Goal: Transaction & Acquisition: Download file/media

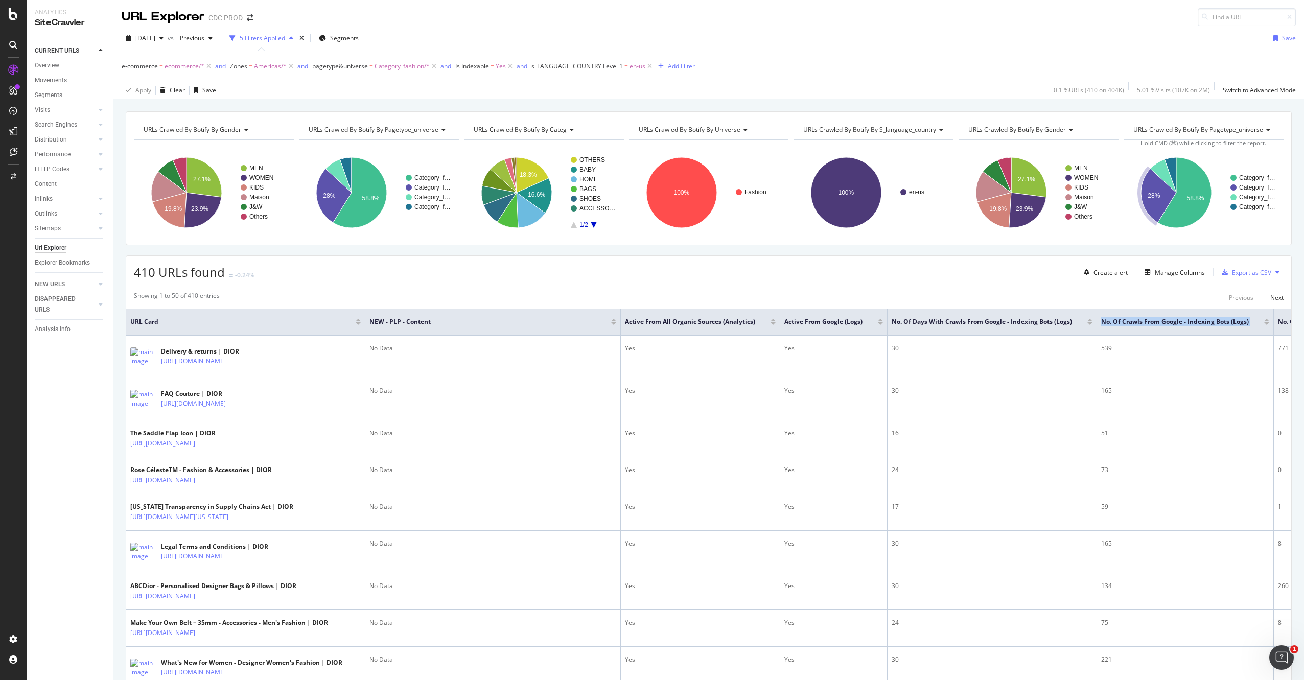
scroll to position [0, 351]
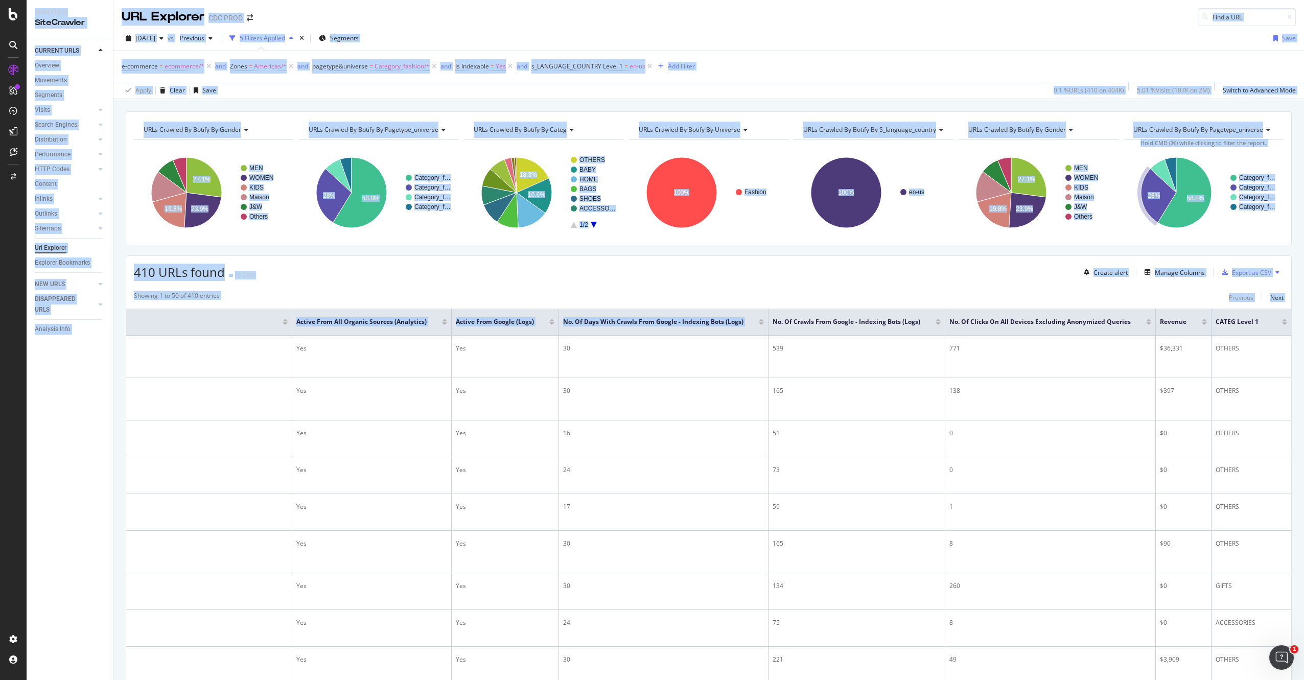
drag, startPoint x: 1198, startPoint y: 317, endPoint x: 1315, endPoint y: 314, distance: 117.0
click at [1303, 314] on html "Analytics SiteCrawler CURRENT URLS Overview Movements Segments Visits Analysis …" at bounding box center [652, 340] width 1304 height 680
drag, startPoint x: 861, startPoint y: 292, endPoint x: 858, endPoint y: 307, distance: 14.7
click at [861, 293] on div "Showing 1 to 50 of 410 entries Previous Next" at bounding box center [708, 297] width 1165 height 12
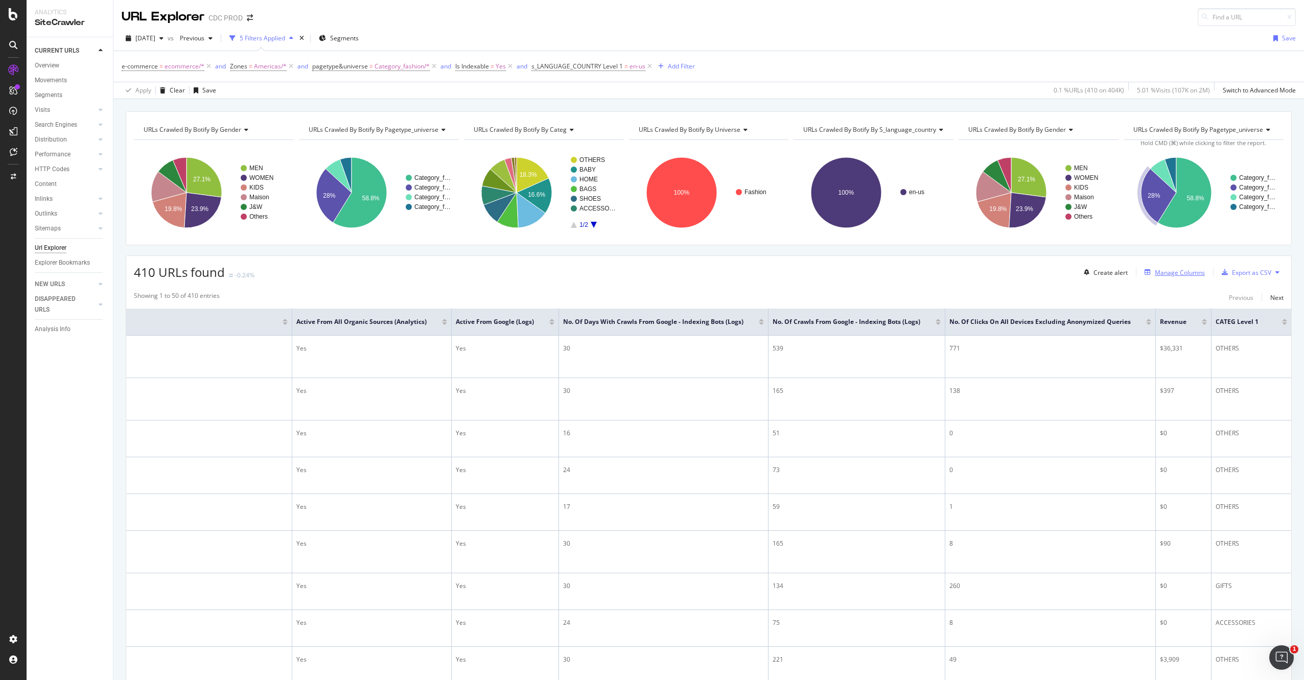
click at [1171, 272] on div "Manage Columns" at bounding box center [1180, 272] width 50 height 9
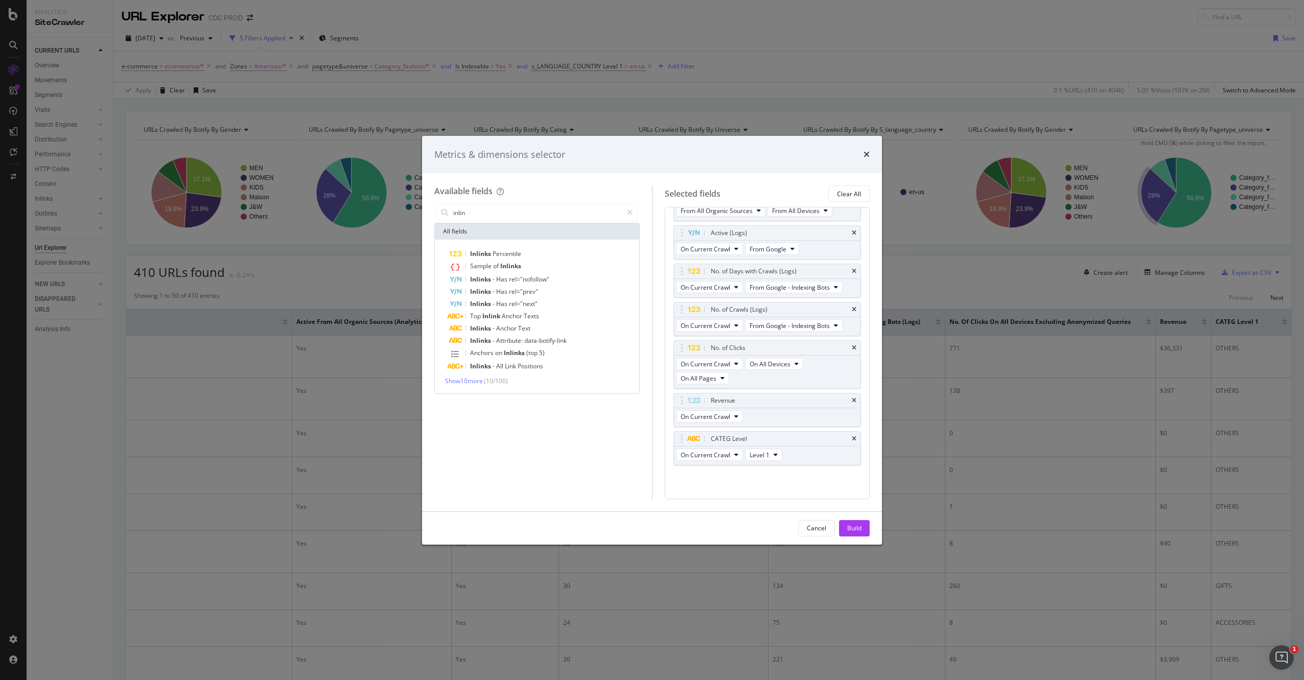
scroll to position [82, 0]
type input "inlin"
click at [453, 381] on span "Show 10 more" at bounding box center [464, 381] width 38 height 9
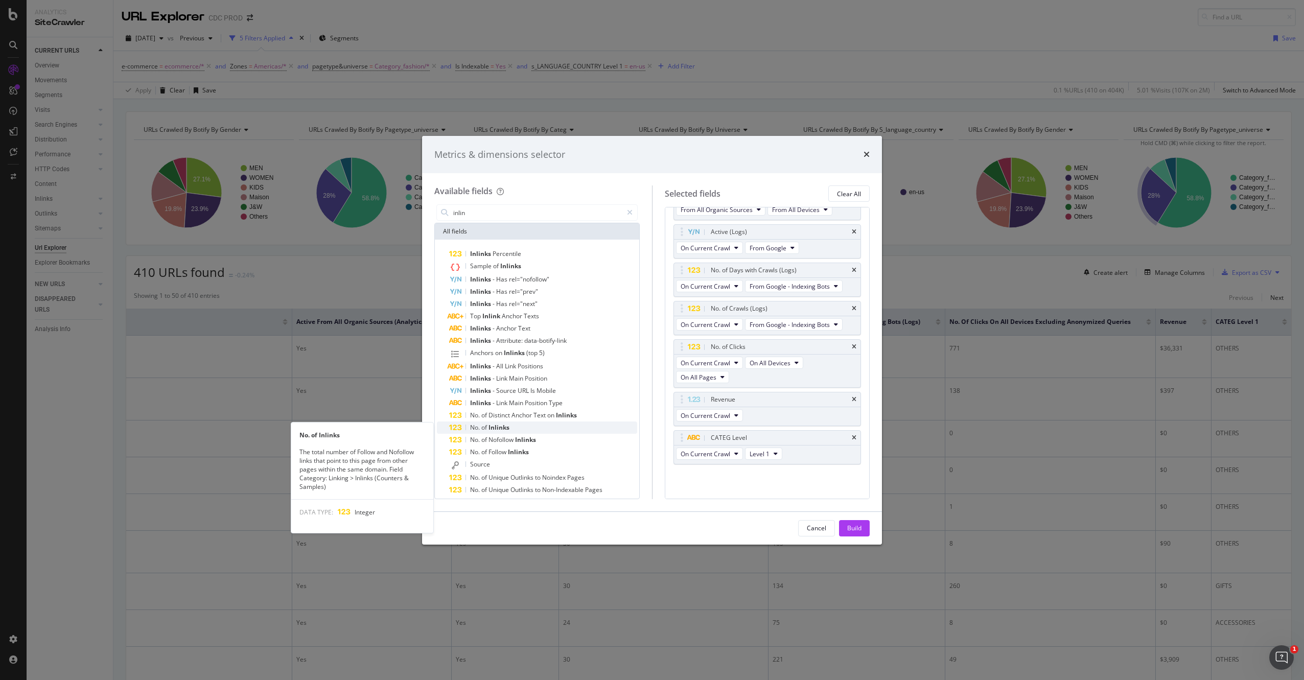
click at [561, 428] on div "No. of Inlinks" at bounding box center [543, 427] width 188 height 12
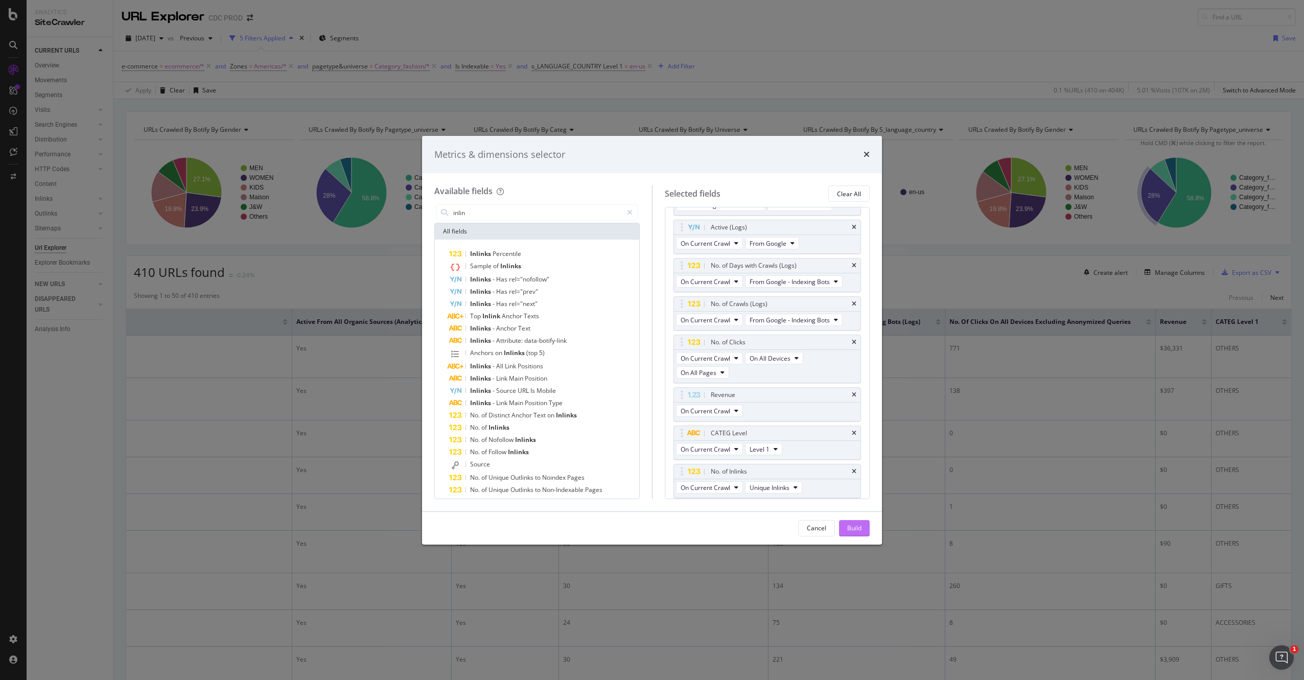
click at [854, 532] on div "Build" at bounding box center [854, 528] width 14 height 9
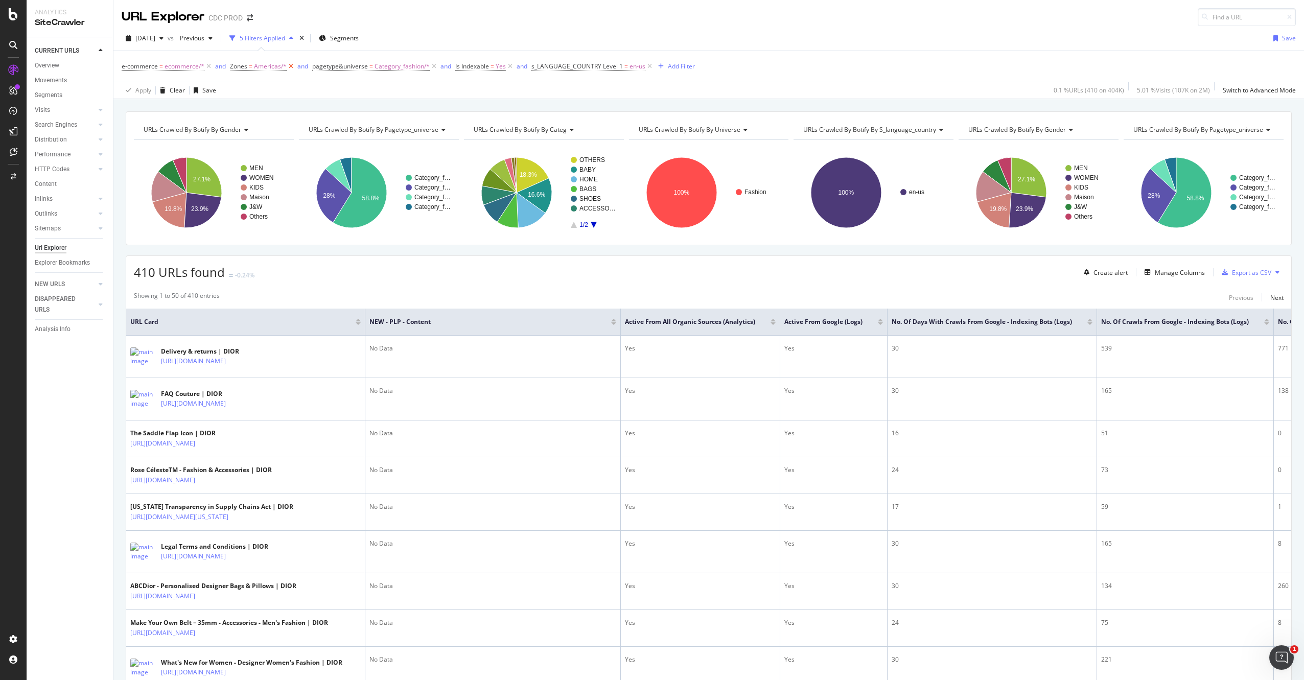
click at [289, 67] on icon at bounding box center [291, 66] width 9 height 10
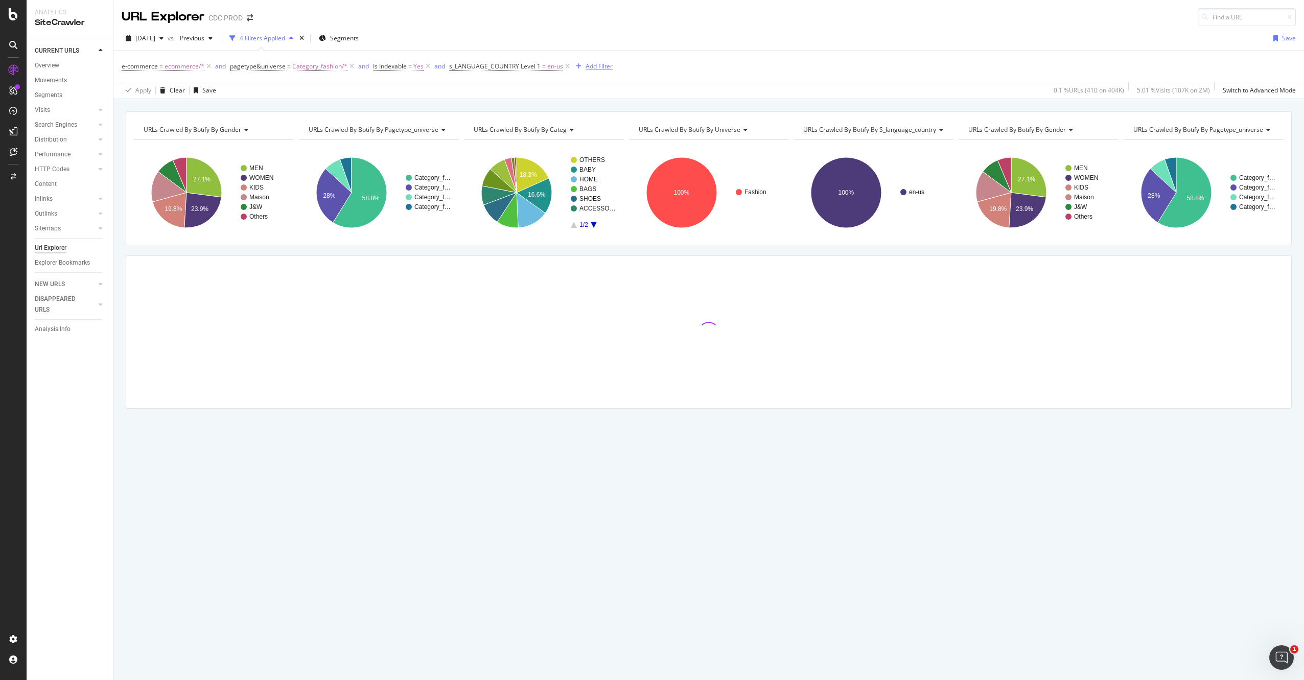
click at [599, 67] on div "Add Filter" at bounding box center [598, 66] width 27 height 9
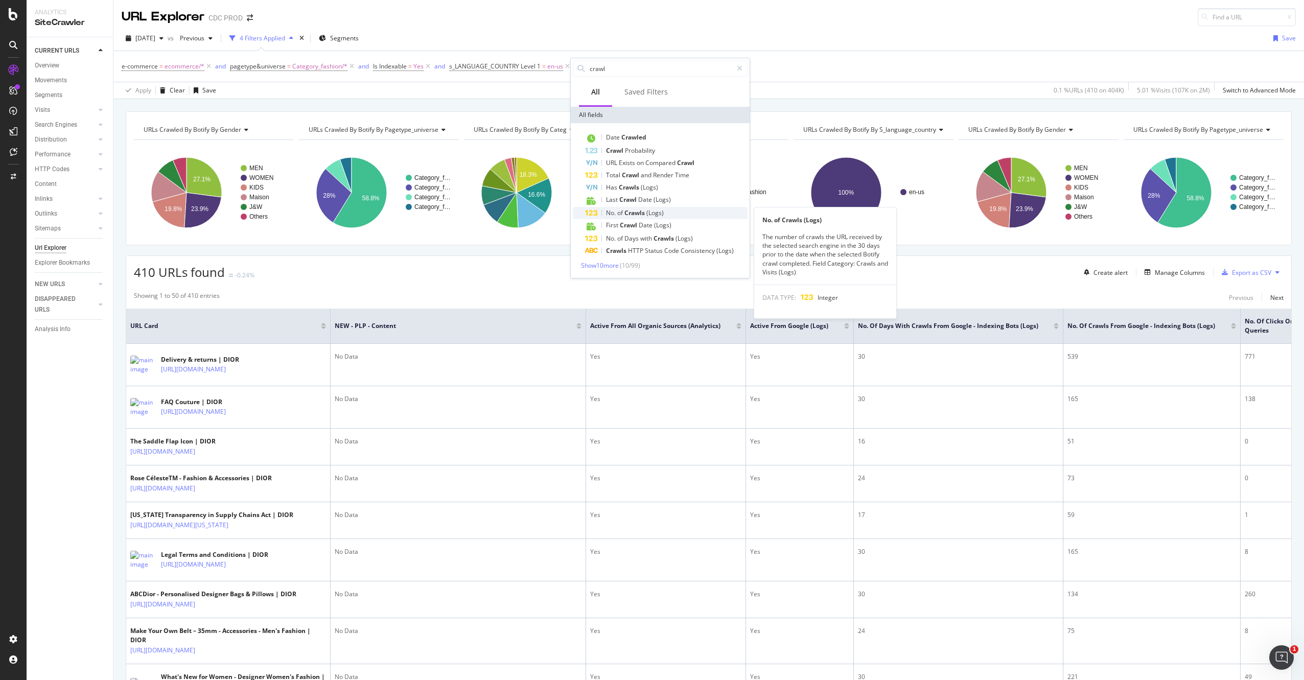
type input "crawl"
click at [669, 216] on div "No. of Crawls (Logs)" at bounding box center [666, 213] width 162 height 12
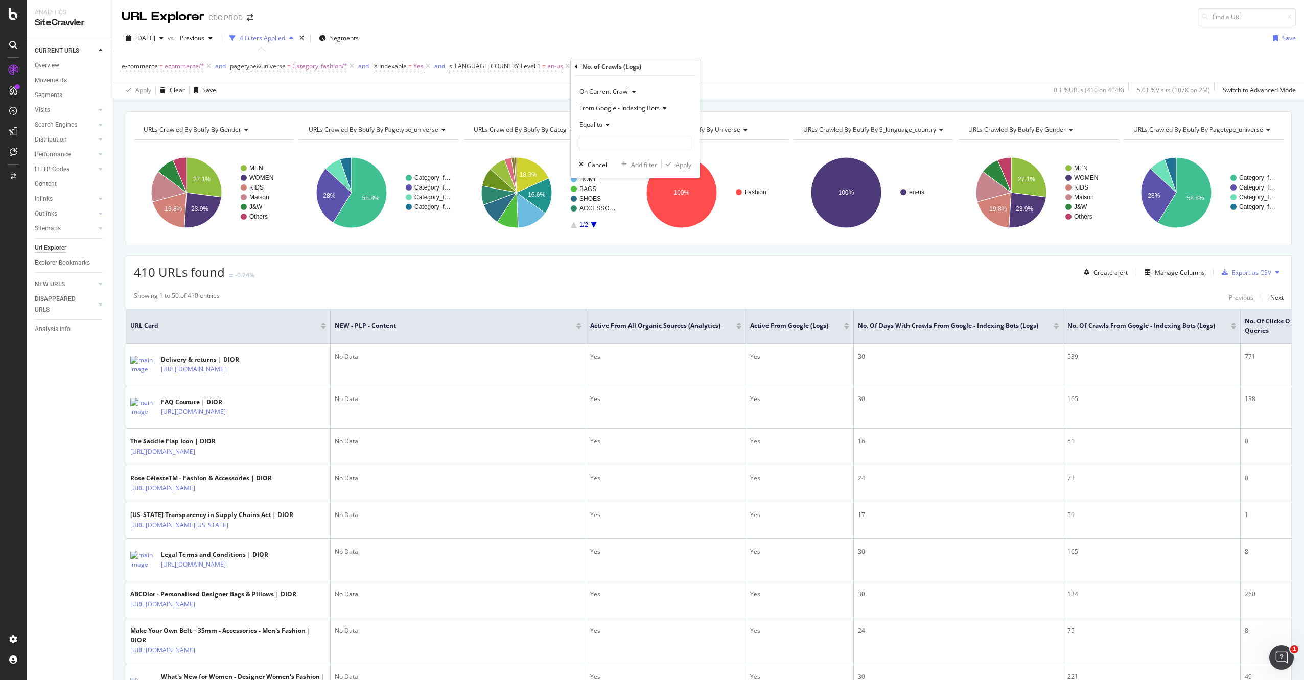
click at [601, 126] on span "Equal to" at bounding box center [590, 124] width 23 height 9
click at [620, 199] on span "Greater than" at bounding box center [602, 199] width 37 height 9
click at [608, 146] on input "number" at bounding box center [635, 143] width 112 height 16
type input "5"
type input "49"
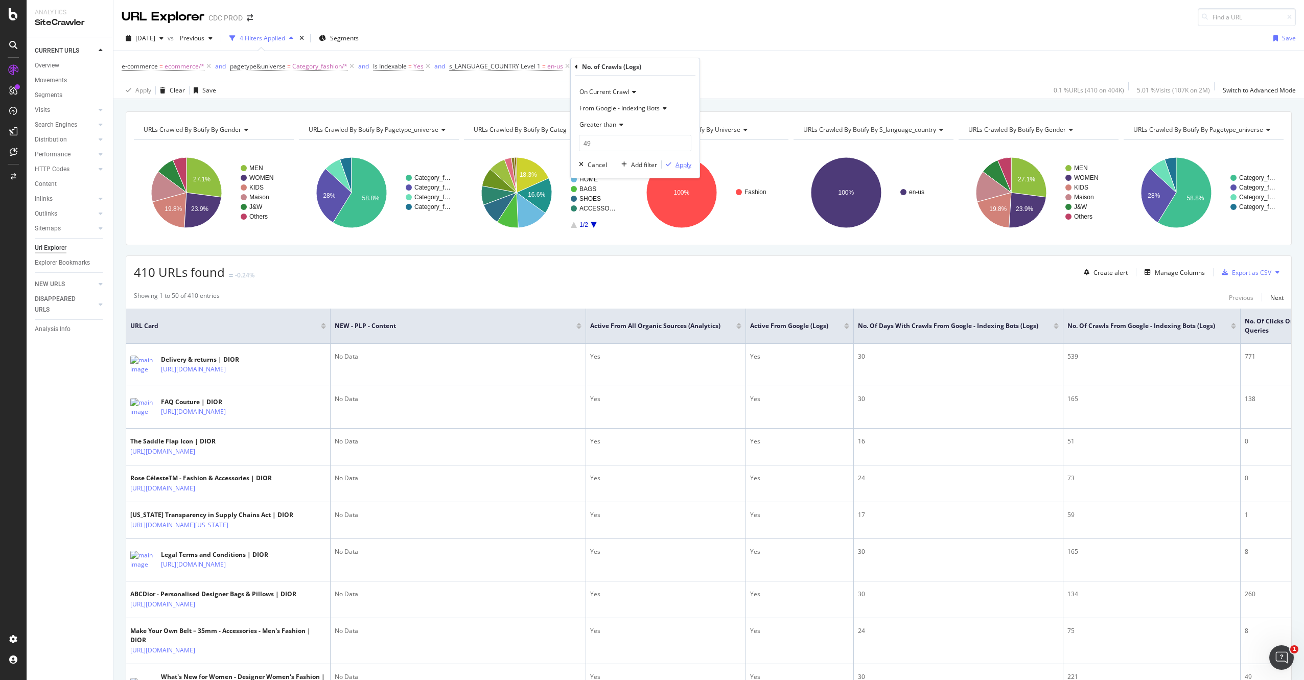
click at [687, 165] on div "Apply" at bounding box center [683, 164] width 16 height 9
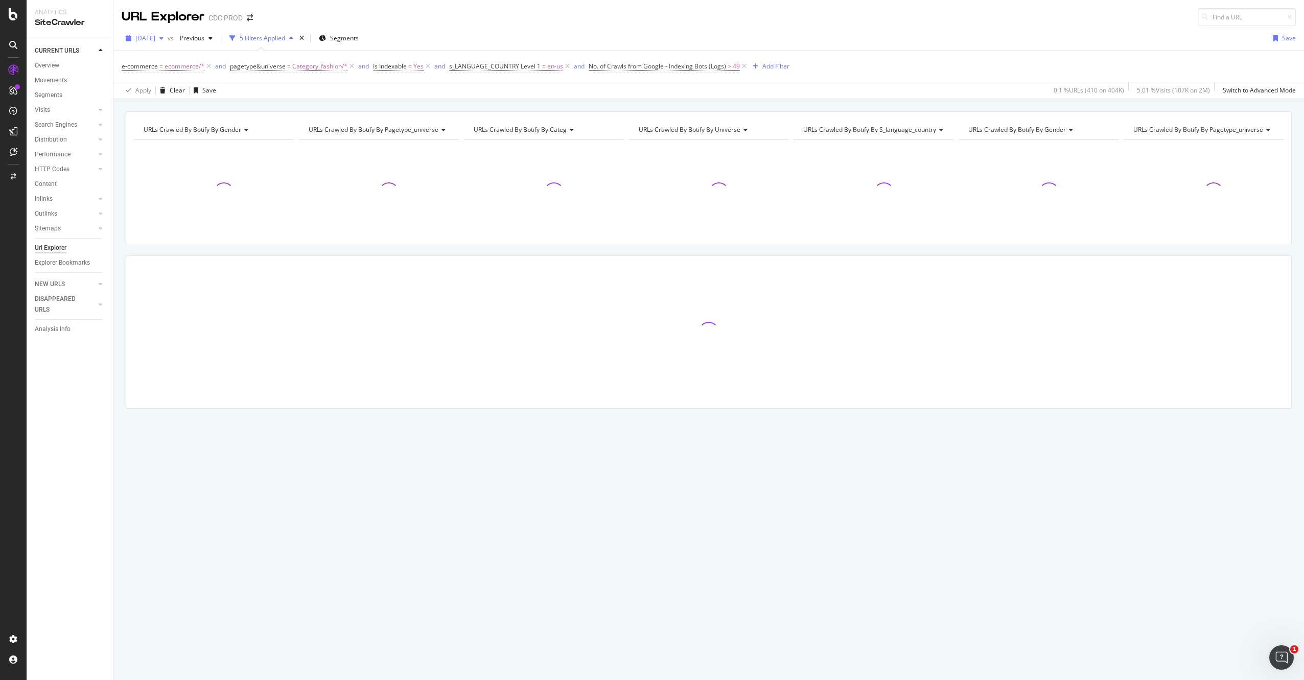
click at [155, 37] on span "[DATE]" at bounding box center [145, 38] width 20 height 9
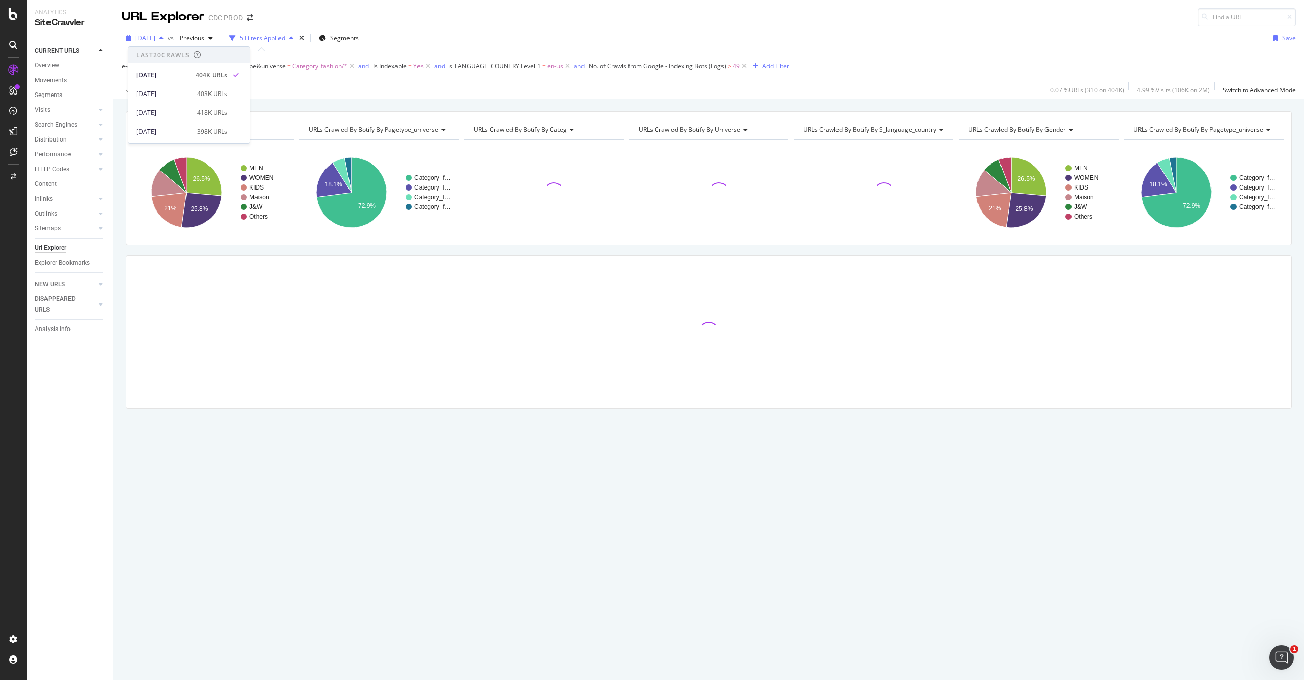
click at [155, 39] on span "[DATE]" at bounding box center [145, 38] width 20 height 9
click at [155, 38] on span "[DATE]" at bounding box center [145, 38] width 20 height 9
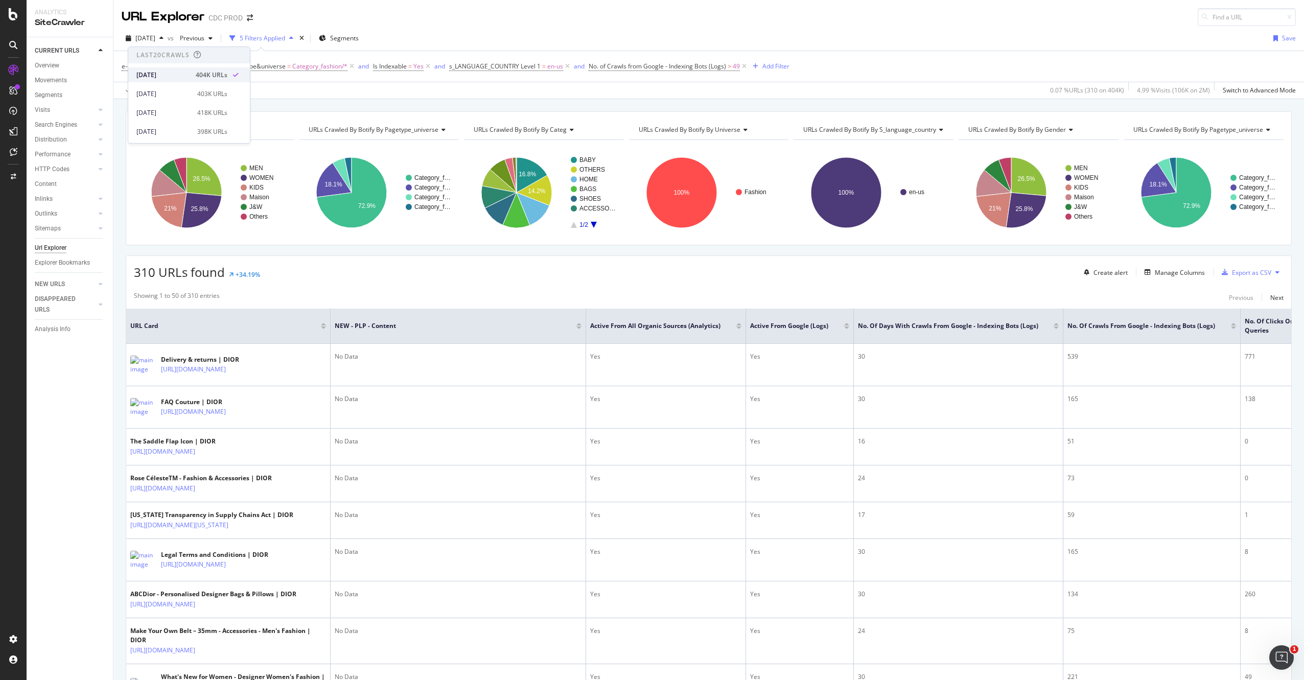
click at [175, 73] on div "[DATE]" at bounding box center [162, 75] width 53 height 9
click at [925, 67] on div "e-commerce = ecommerce/* and pagetype&universe = Category_fashion/* and Is Inde…" at bounding box center [709, 66] width 1174 height 31
click at [155, 39] on span "[DATE]" at bounding box center [145, 38] width 20 height 9
click at [507, 11] on div "URL Explorer CDC PROD" at bounding box center [708, 13] width 1190 height 26
click at [734, 67] on span "49" at bounding box center [736, 66] width 7 height 14
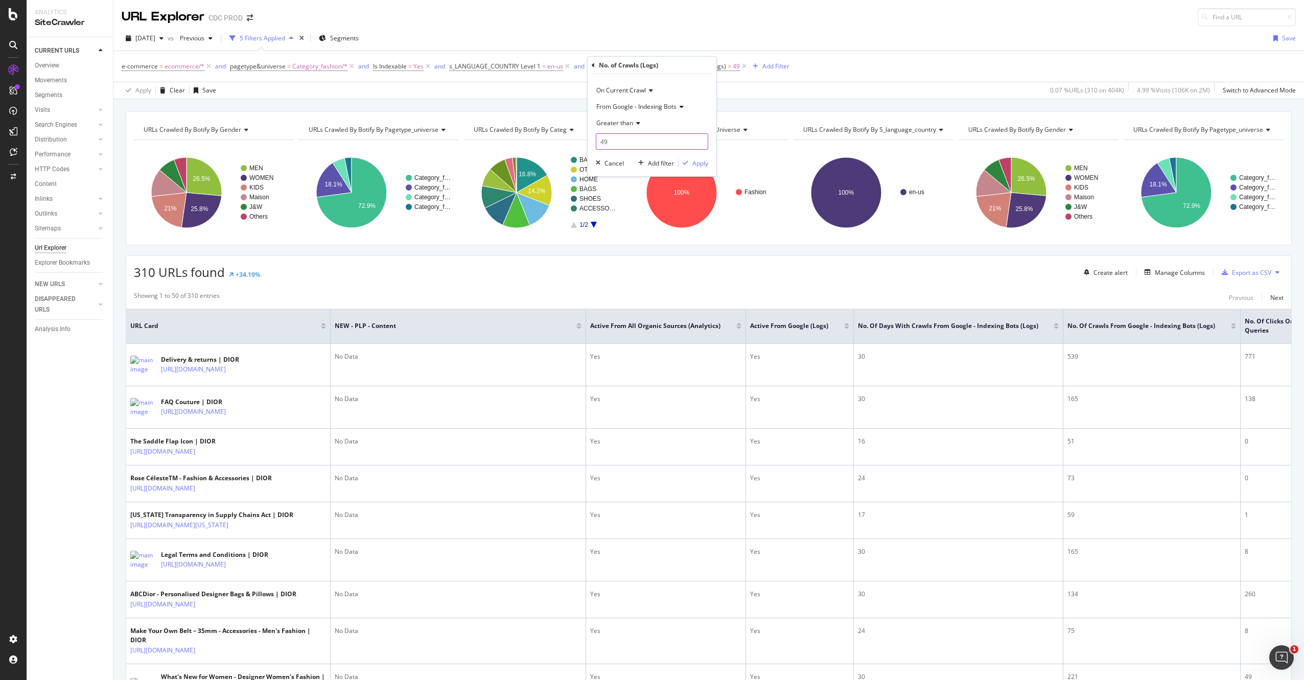
click at [611, 143] on input "49" at bounding box center [652, 141] width 112 height 16
type input "4"
type input "1"
type input "9"
click at [703, 163] on div "Apply" at bounding box center [700, 163] width 16 height 9
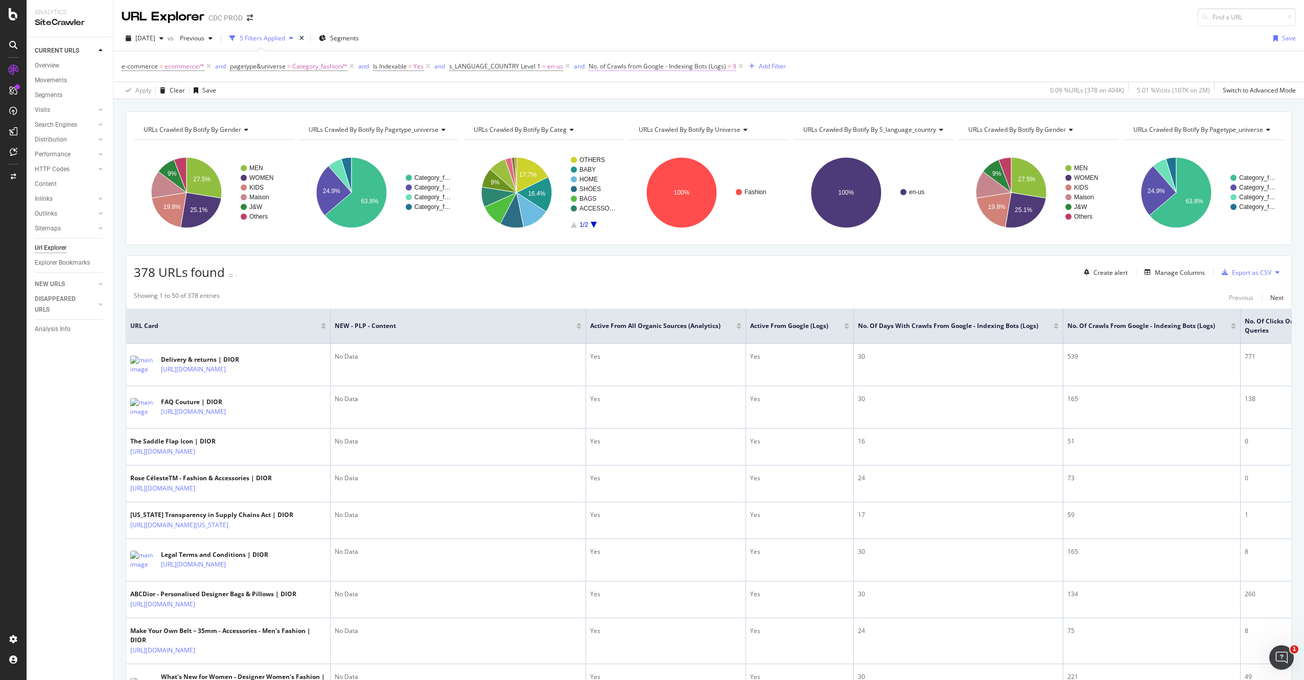
click at [727, 62] on span ">" at bounding box center [729, 66] width 4 height 9
click at [606, 140] on input "9" at bounding box center [652, 141] width 112 height 16
type input "1"
click at [702, 160] on div "Apply" at bounding box center [700, 163] width 16 height 9
click at [566, 67] on icon at bounding box center [567, 66] width 9 height 10
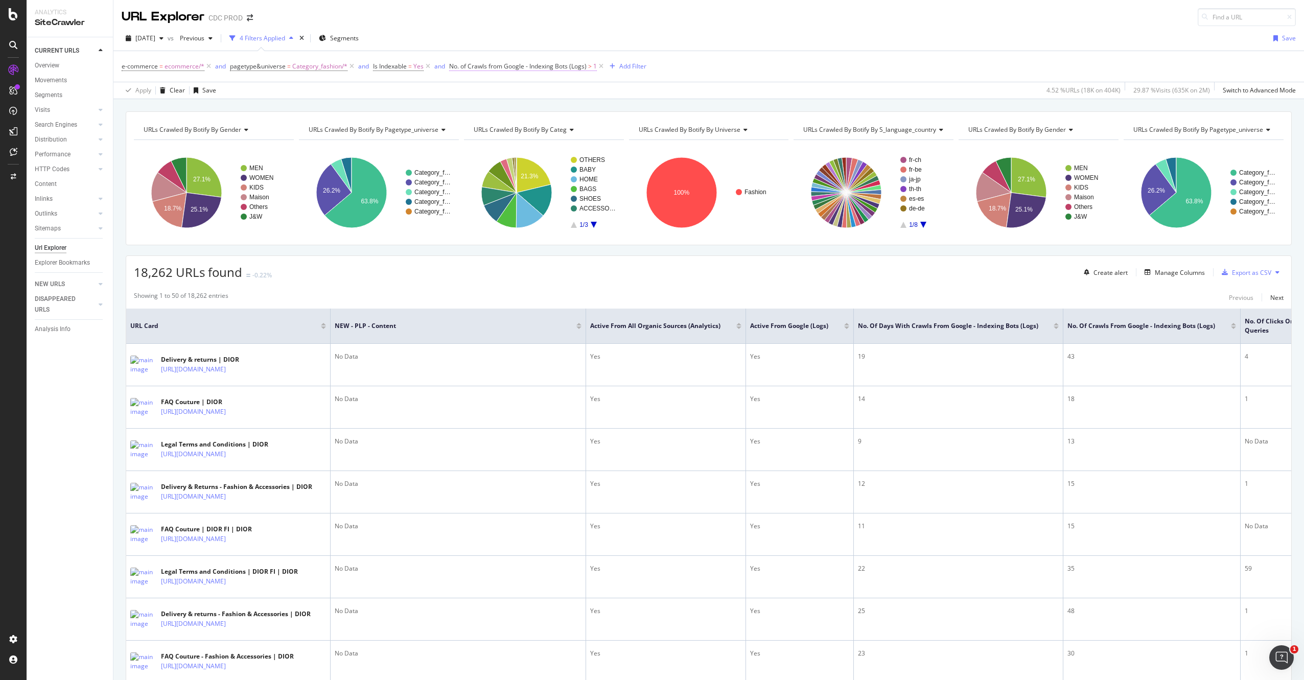
click at [590, 65] on span ">" at bounding box center [590, 66] width 4 height 9
click at [479, 140] on input "1" at bounding box center [513, 141] width 112 height 16
type input "5"
type input "9"
click at [561, 163] on div "Apply" at bounding box center [561, 163] width 16 height 9
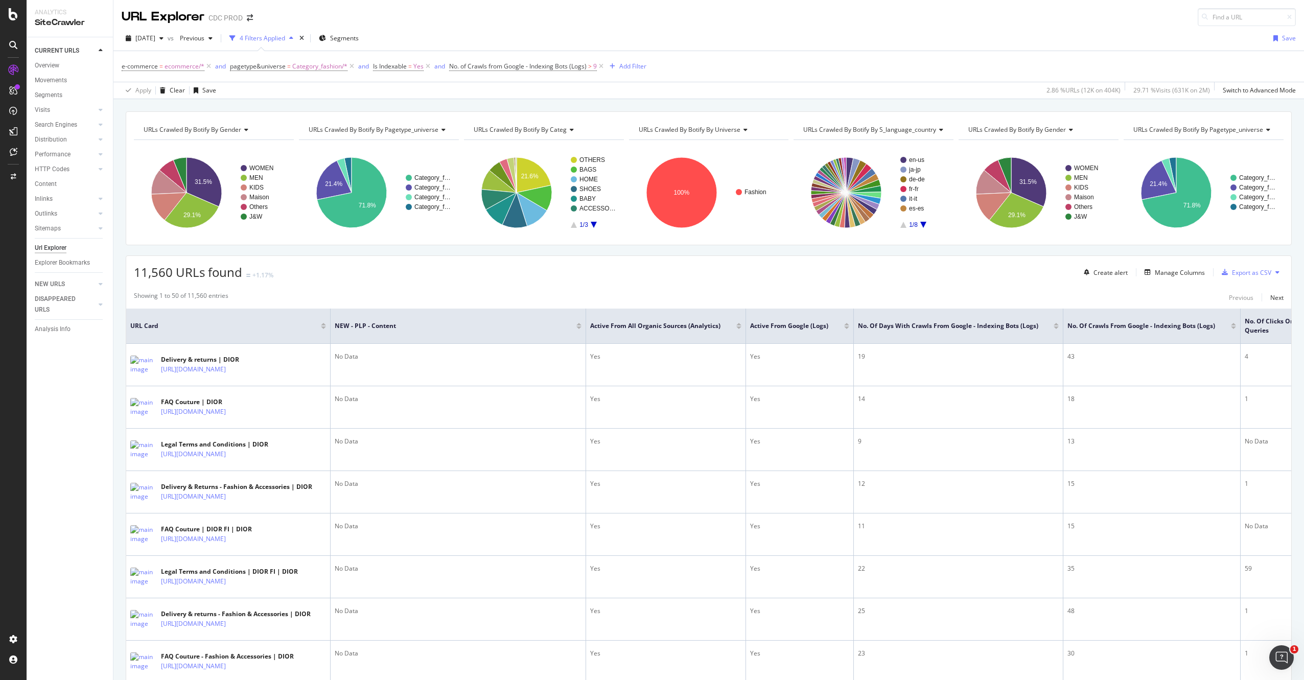
click at [230, 128] on span "URLs Crawled By Botify By gender" at bounding box center [193, 129] width 98 height 9
type input "new"
click at [209, 177] on span "URLs Crawled By Botify By NEW - PLP - Content" at bounding box center [216, 181] width 132 height 10
click at [625, 64] on div "Add Filter" at bounding box center [632, 66] width 27 height 9
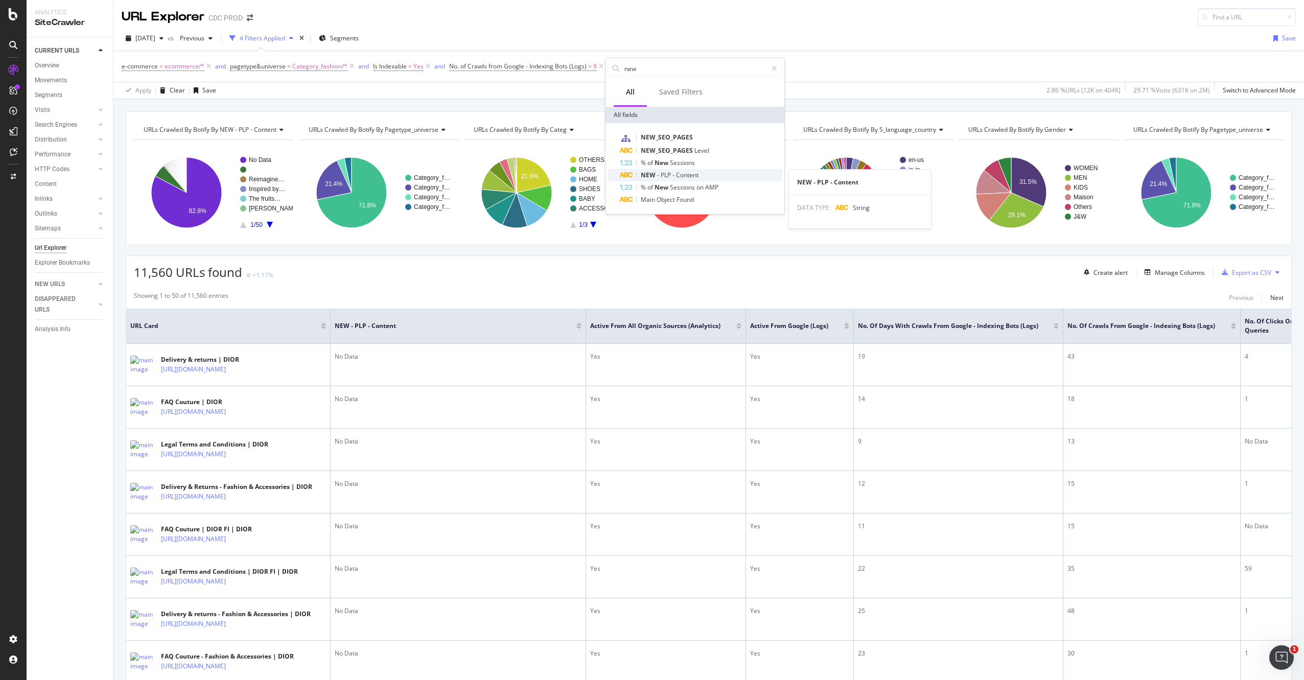
type input "new"
click at [711, 174] on div "NEW - PLP - Content" at bounding box center [701, 175] width 162 height 12
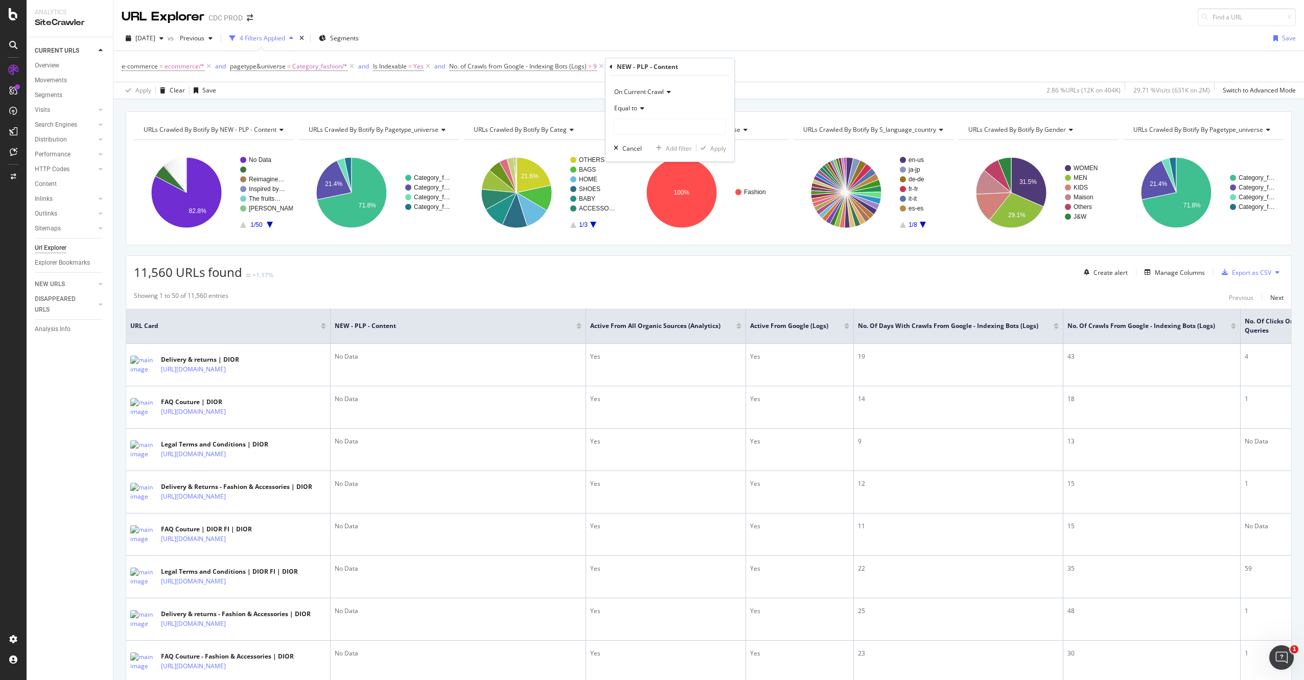
click at [639, 108] on icon at bounding box center [640, 108] width 7 height 6
click at [650, 130] on div "Equal to" at bounding box center [670, 129] width 109 height 13
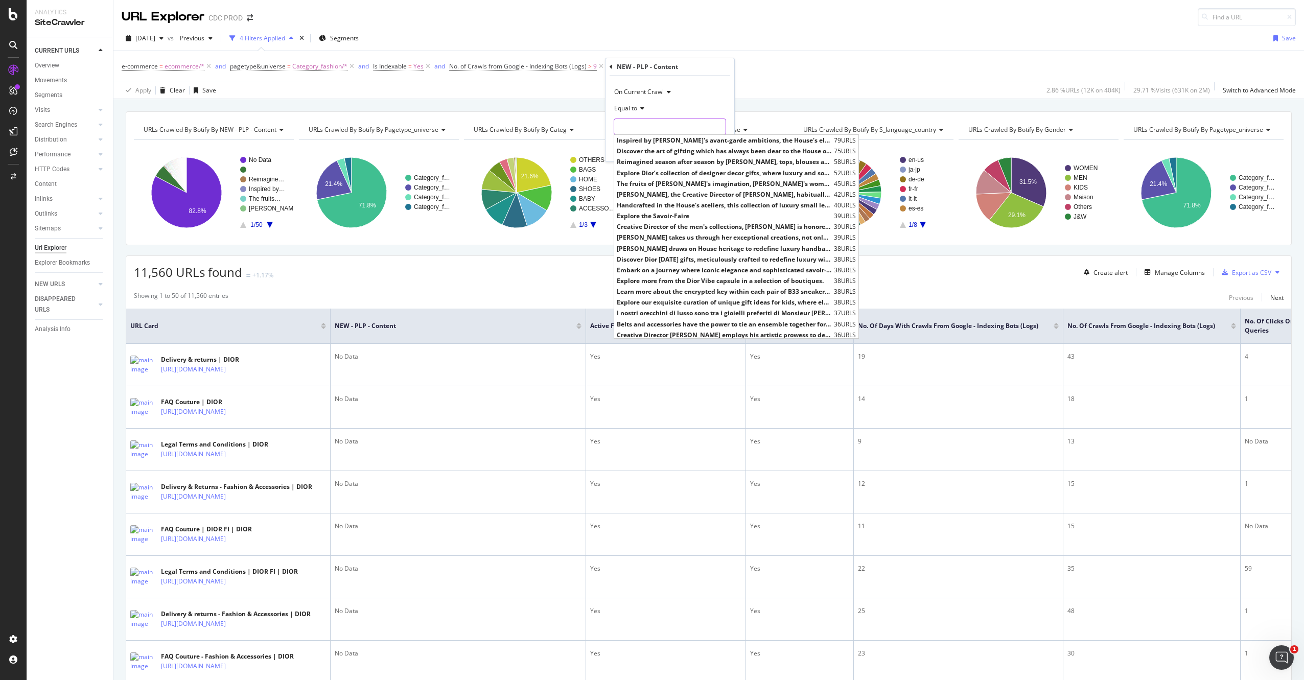
click at [656, 129] on input "text" at bounding box center [669, 127] width 111 height 16
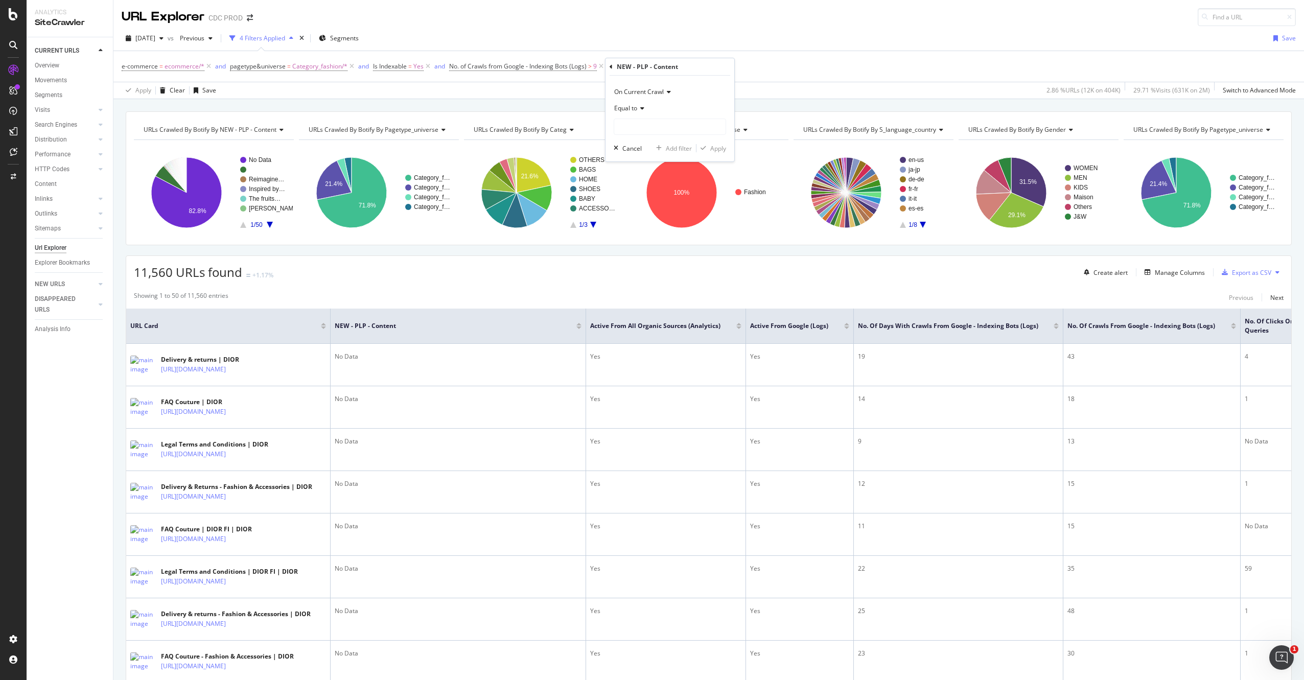
click at [637, 104] on span "Equal to" at bounding box center [625, 108] width 23 height 9
click at [637, 259] on div "Exists" at bounding box center [670, 261] width 109 height 13
click at [639, 112] on div "Exists" at bounding box center [670, 108] width 112 height 16
click at [715, 128] on div "Apply" at bounding box center [718, 130] width 16 height 9
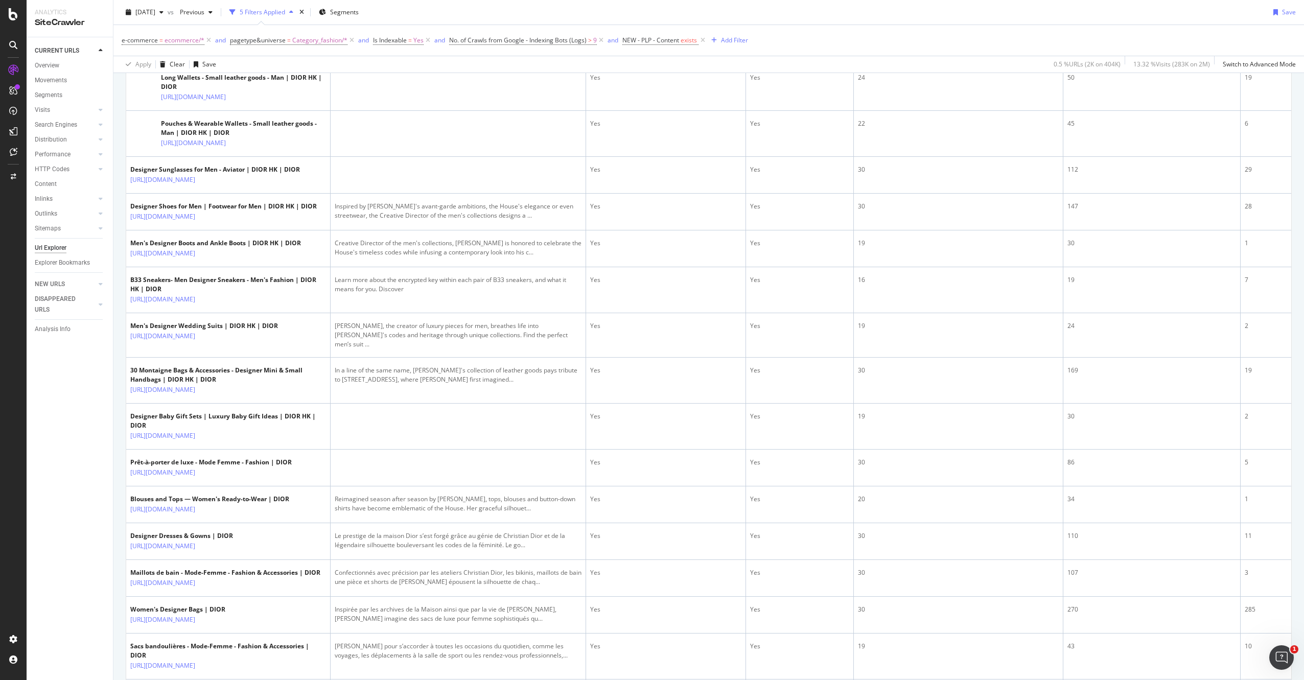
scroll to position [1469, 0]
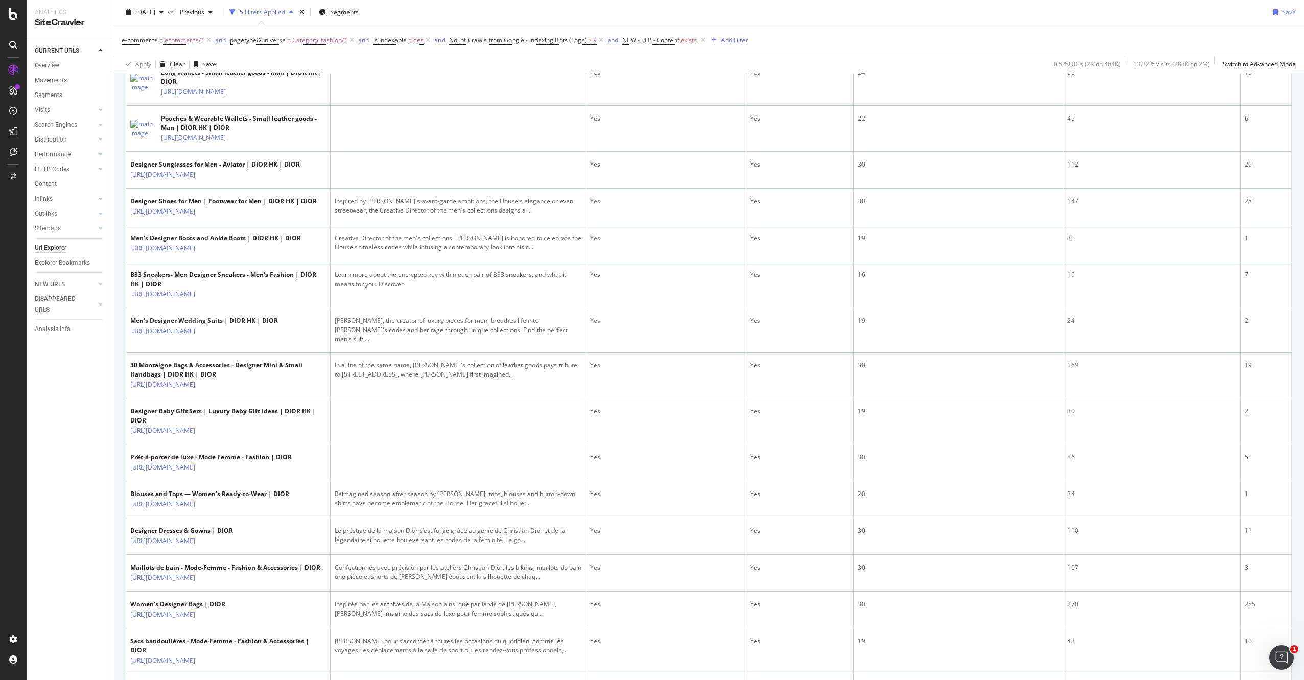
drag, startPoint x: 459, startPoint y: 339, endPoint x: 445, endPoint y: 335, distance: 14.4
click at [431, 60] on td at bounding box center [458, 37] width 255 height 46
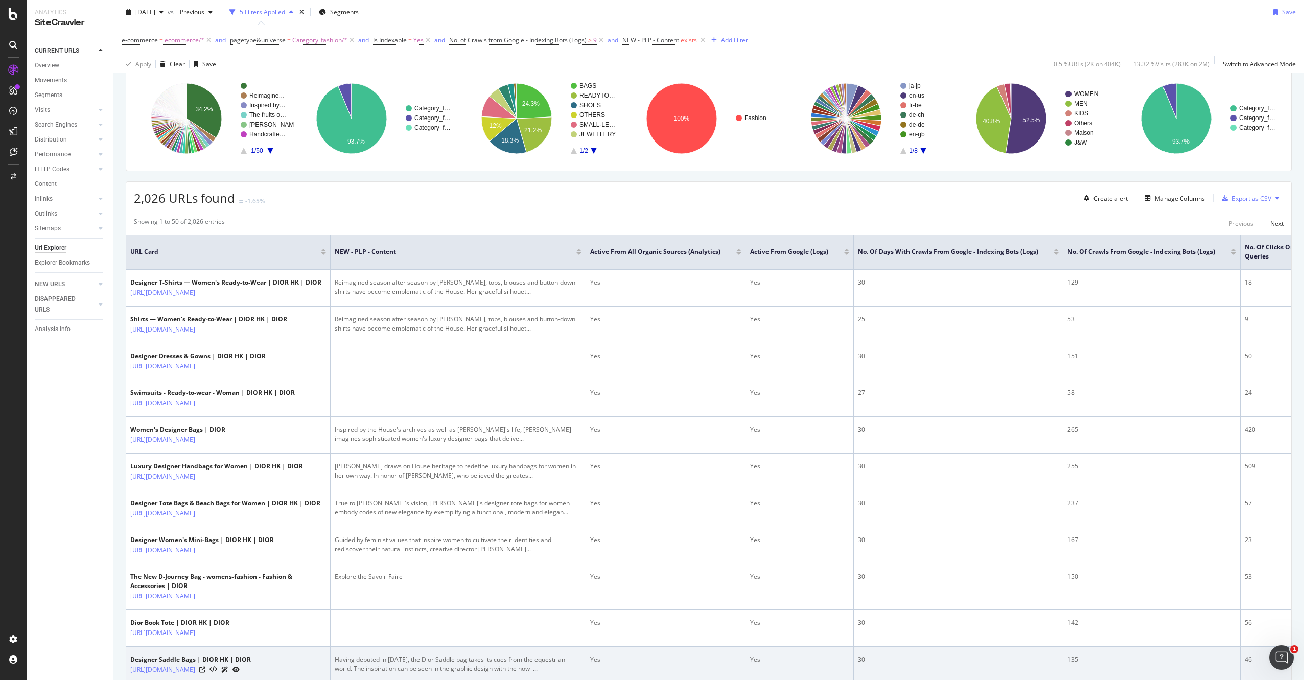
scroll to position [0, 0]
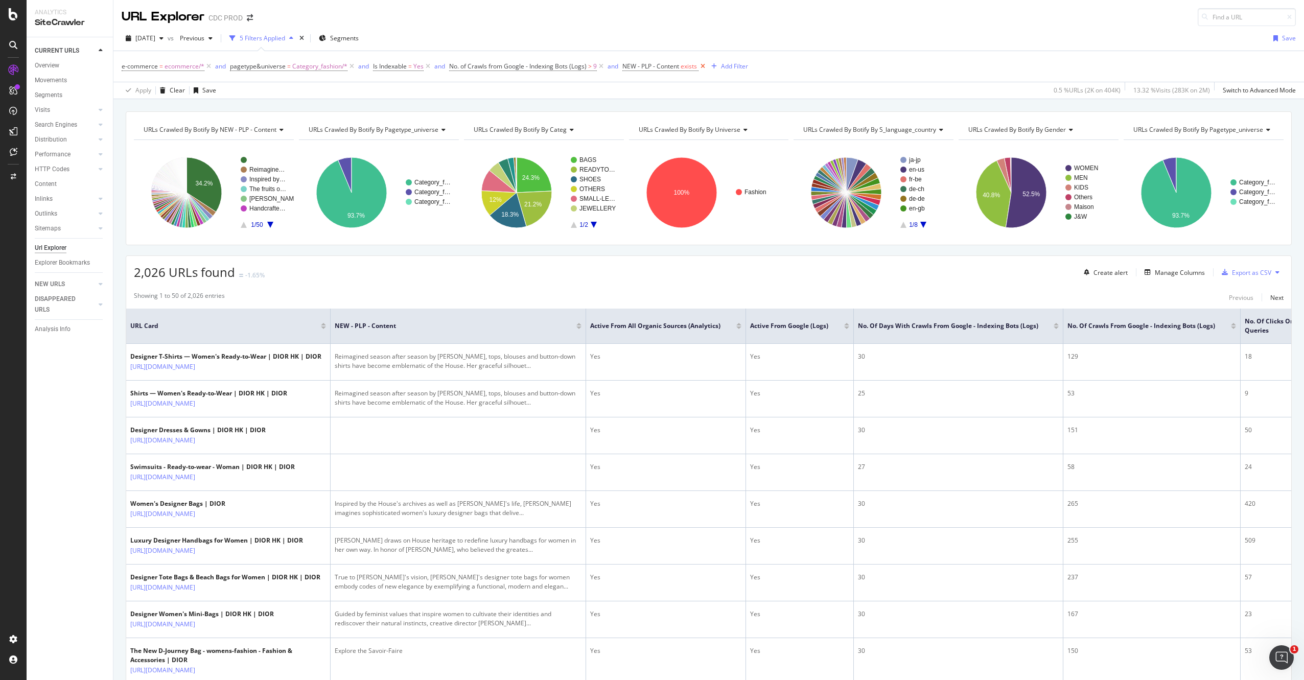
click at [706, 66] on icon at bounding box center [702, 66] width 9 height 10
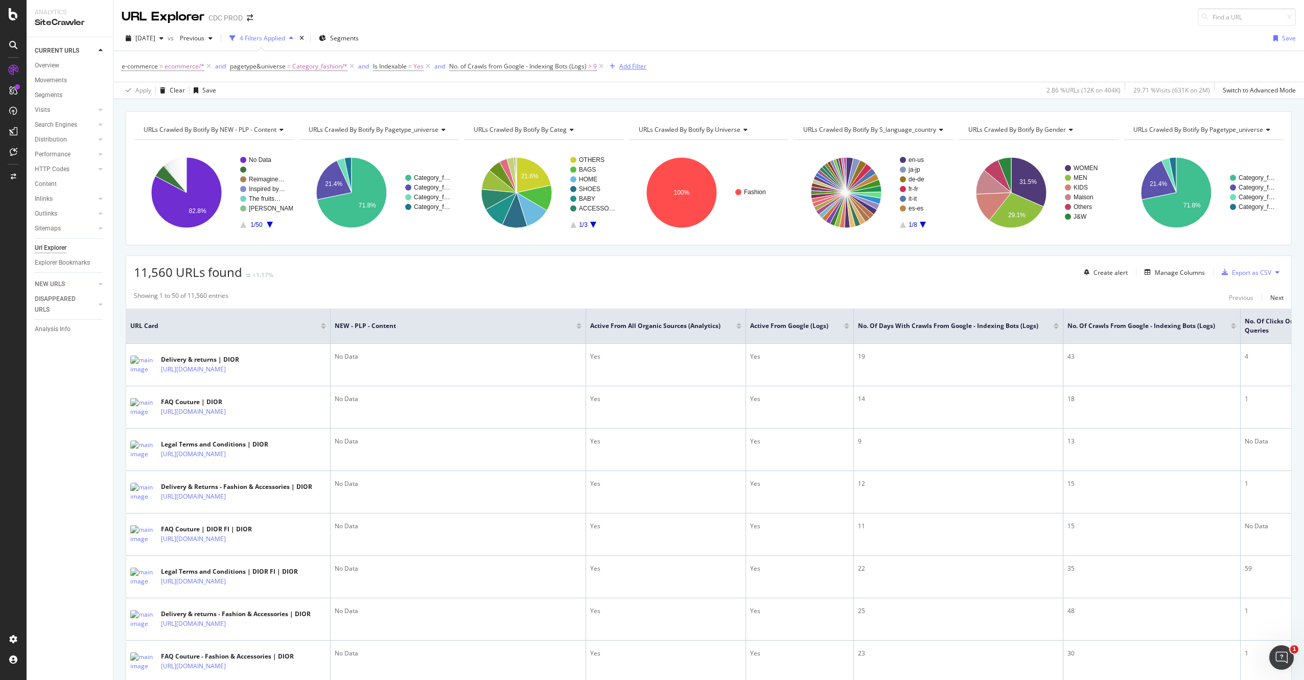
click at [631, 65] on div "Add Filter" at bounding box center [632, 66] width 27 height 9
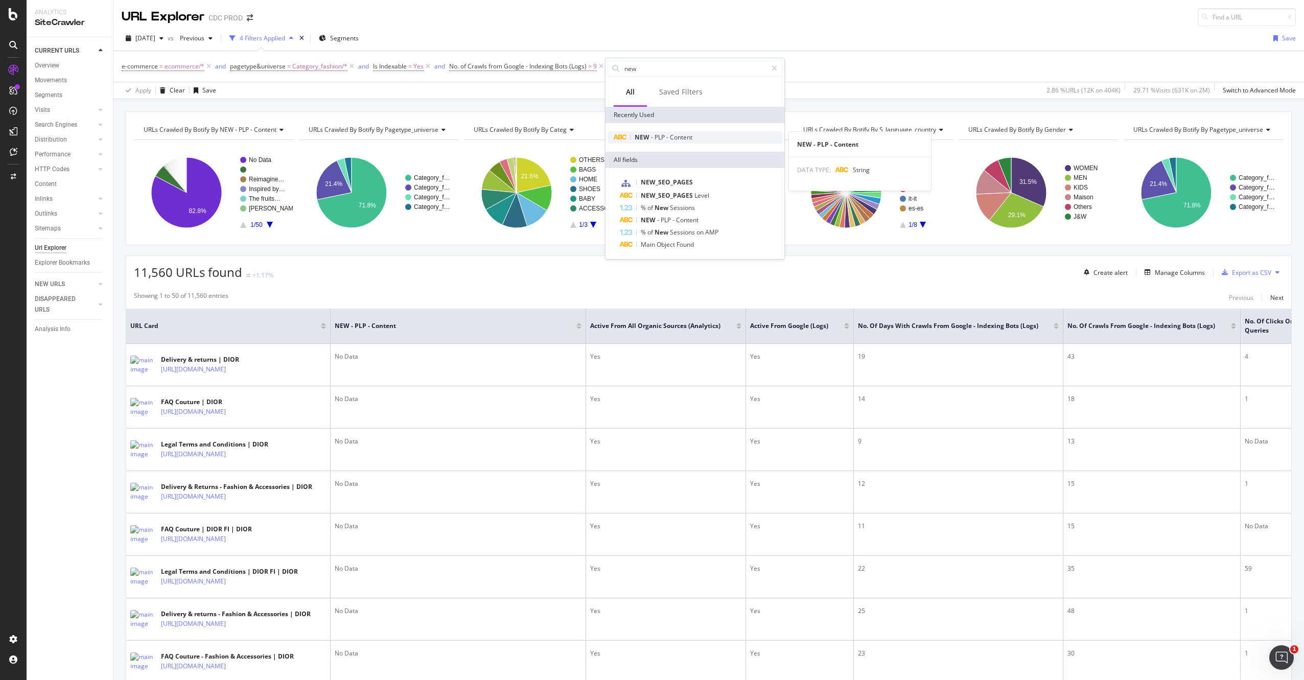
click at [676, 138] on span "Content" at bounding box center [681, 137] width 22 height 9
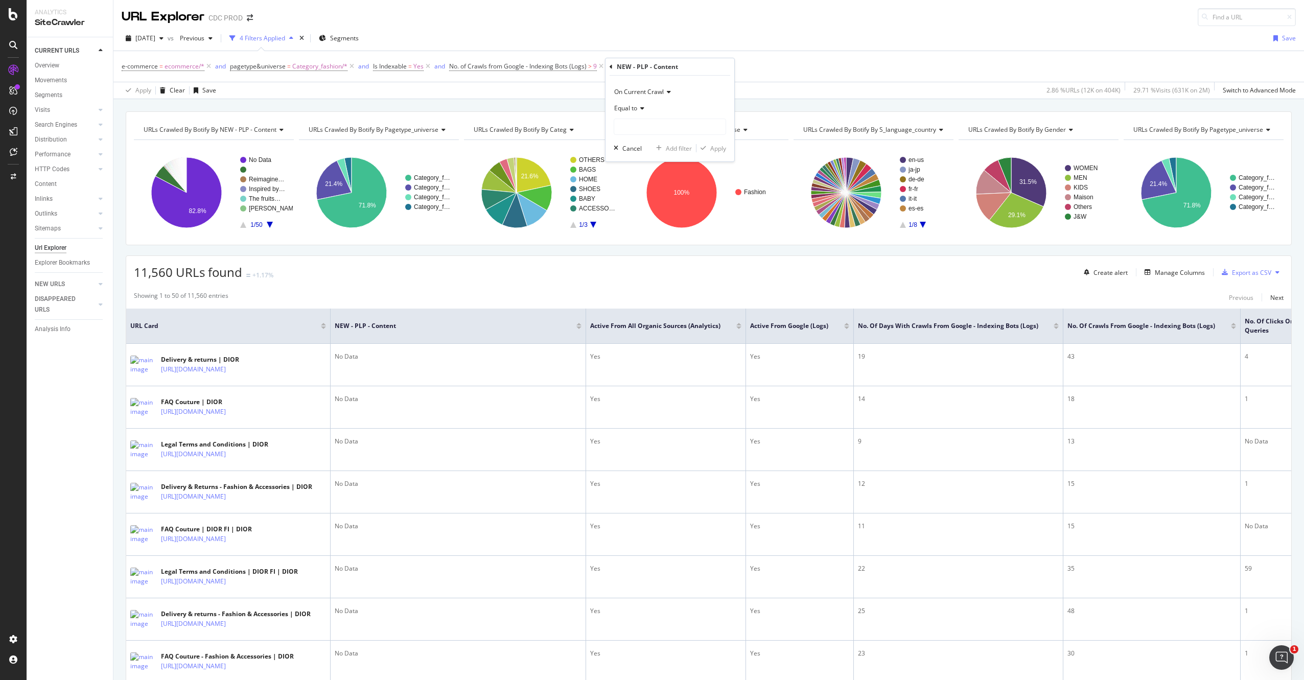
click at [630, 109] on span "Equal to" at bounding box center [625, 108] width 23 height 9
click at [631, 108] on span "Equal to" at bounding box center [625, 108] width 23 height 9
click at [631, 136] on div "On Current Crawl Equal to Cancel Add filter Apply" at bounding box center [669, 119] width 129 height 86
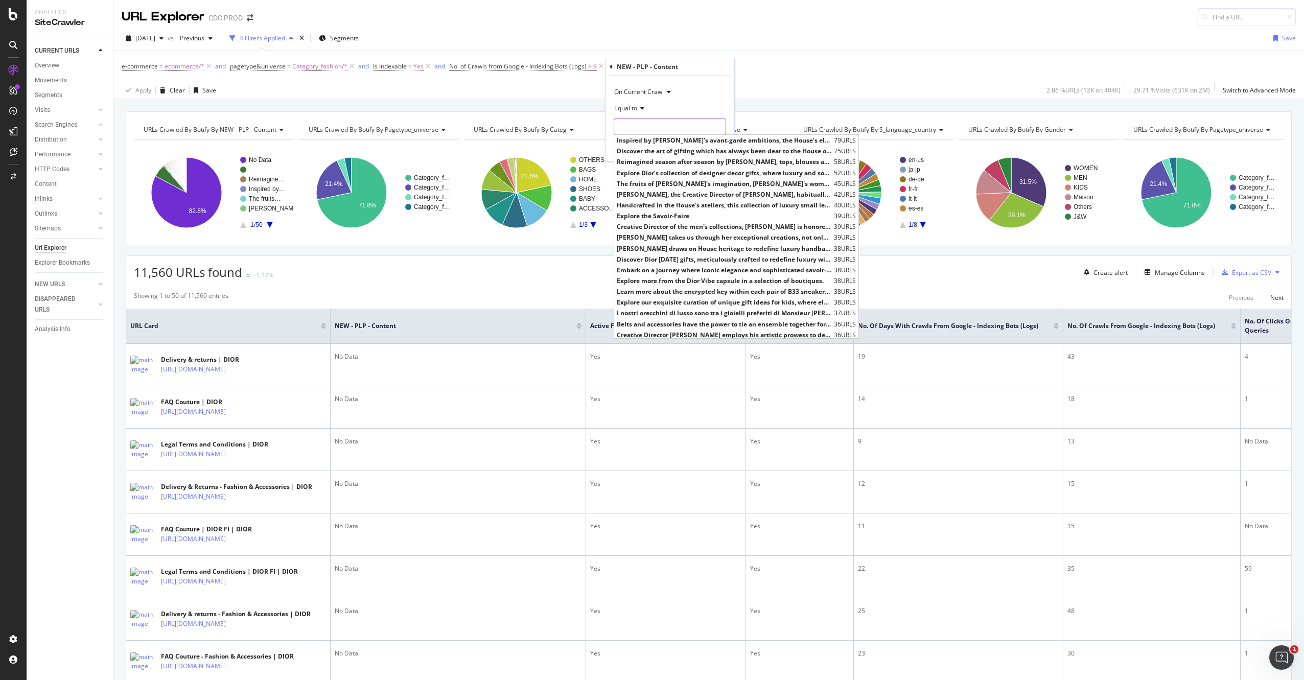
click at [635, 127] on input "text" at bounding box center [669, 127] width 111 height 16
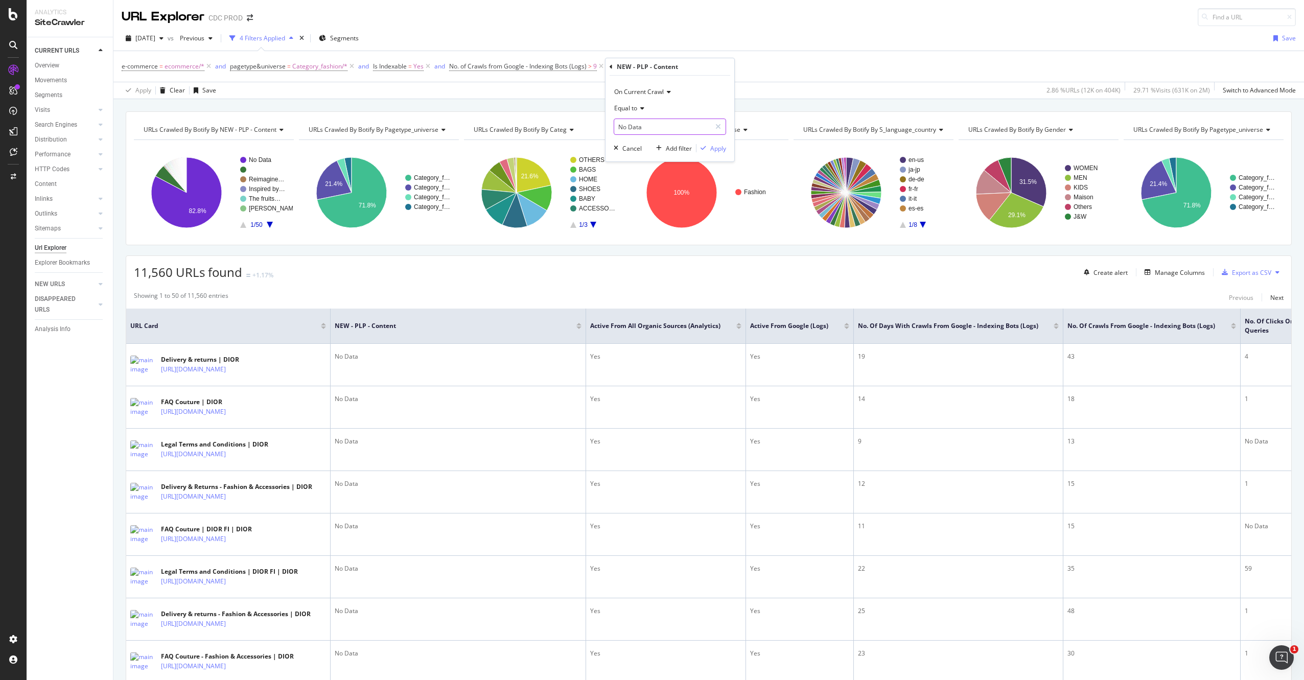
type input "No Data"
click at [650, 93] on span "On Current Crawl" at bounding box center [639, 91] width 50 height 9
click at [612, 66] on icon at bounding box center [610, 67] width 3 height 6
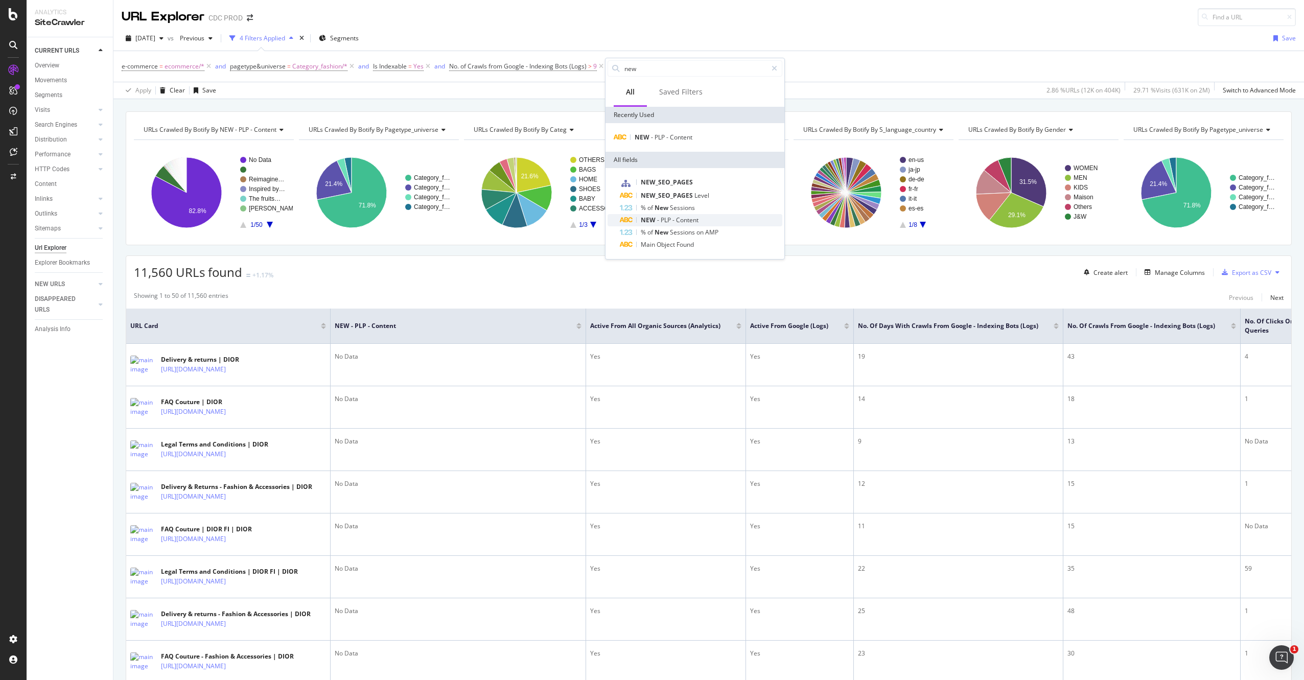
click at [691, 217] on span "Content" at bounding box center [687, 220] width 22 height 9
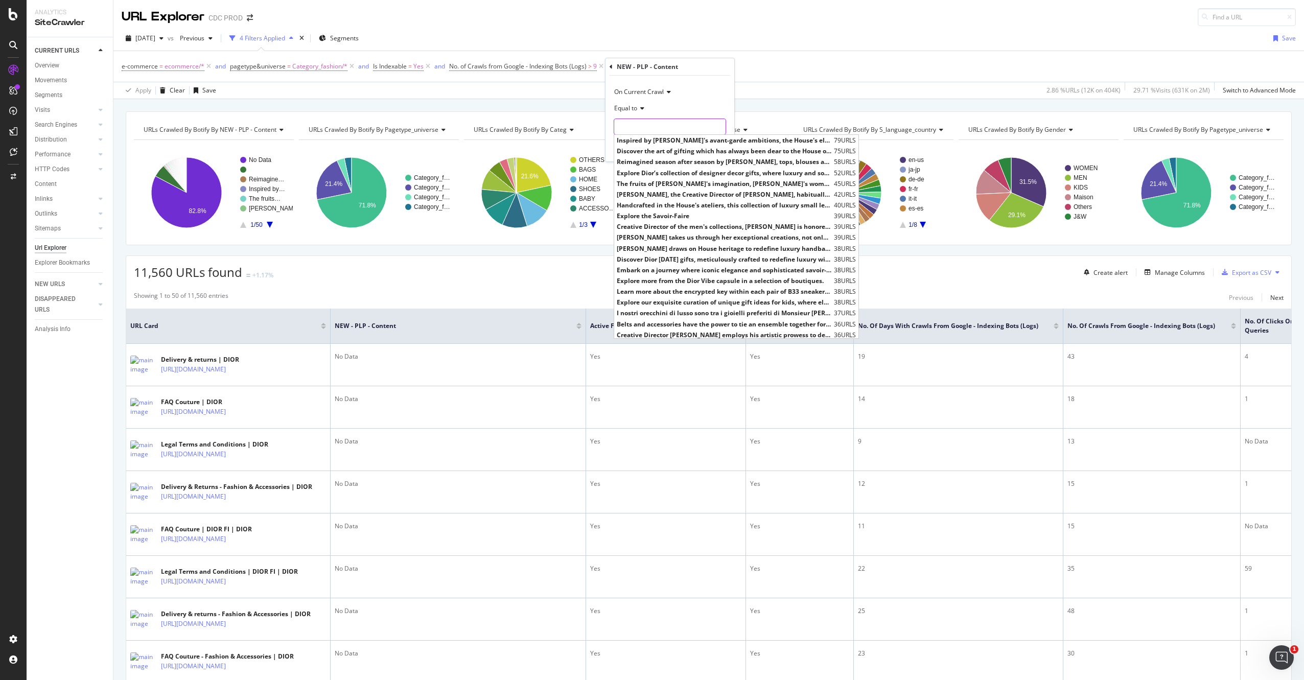
click at [641, 122] on input "text" at bounding box center [669, 127] width 111 height 16
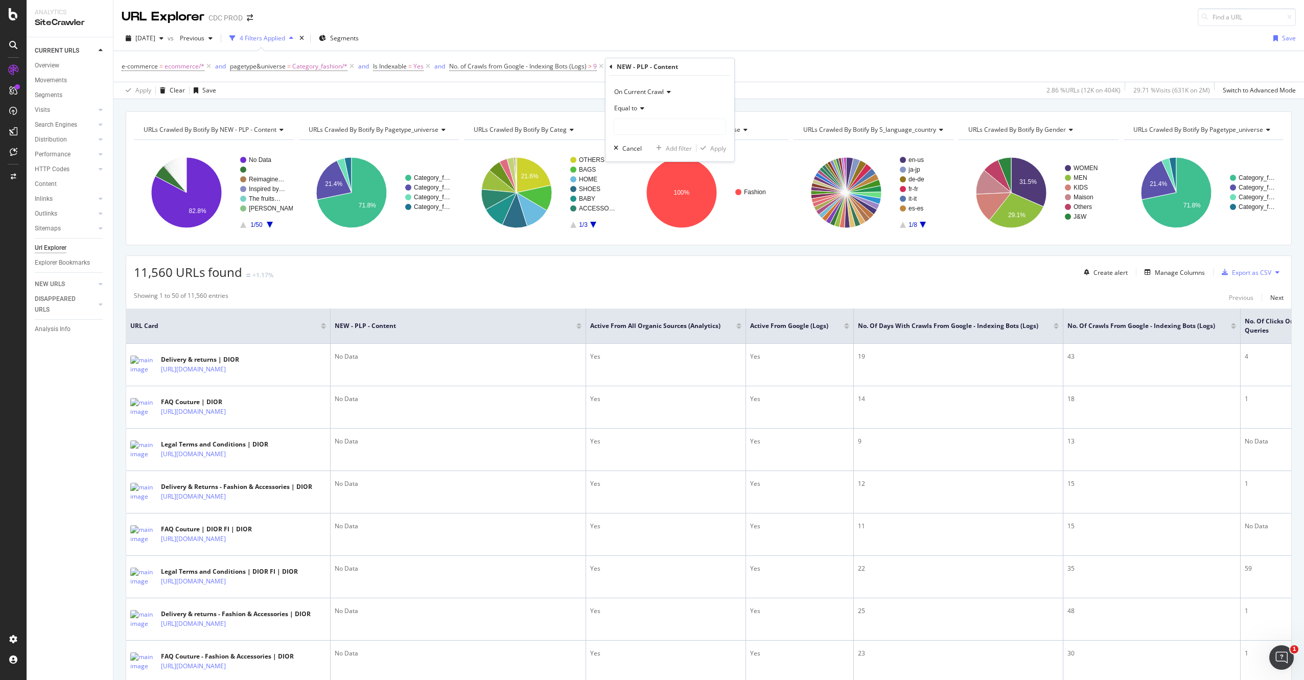
click at [636, 109] on span "Equal to" at bounding box center [625, 108] width 23 height 9
click at [643, 159] on span "Starts with" at bounding box center [634, 156] width 30 height 9
click at [640, 120] on input "text" at bounding box center [669, 127] width 111 height 16
click at [637, 109] on span "Starts with" at bounding box center [629, 108] width 30 height 9
click at [665, 236] on div "Matches regex" at bounding box center [670, 235] width 109 height 13
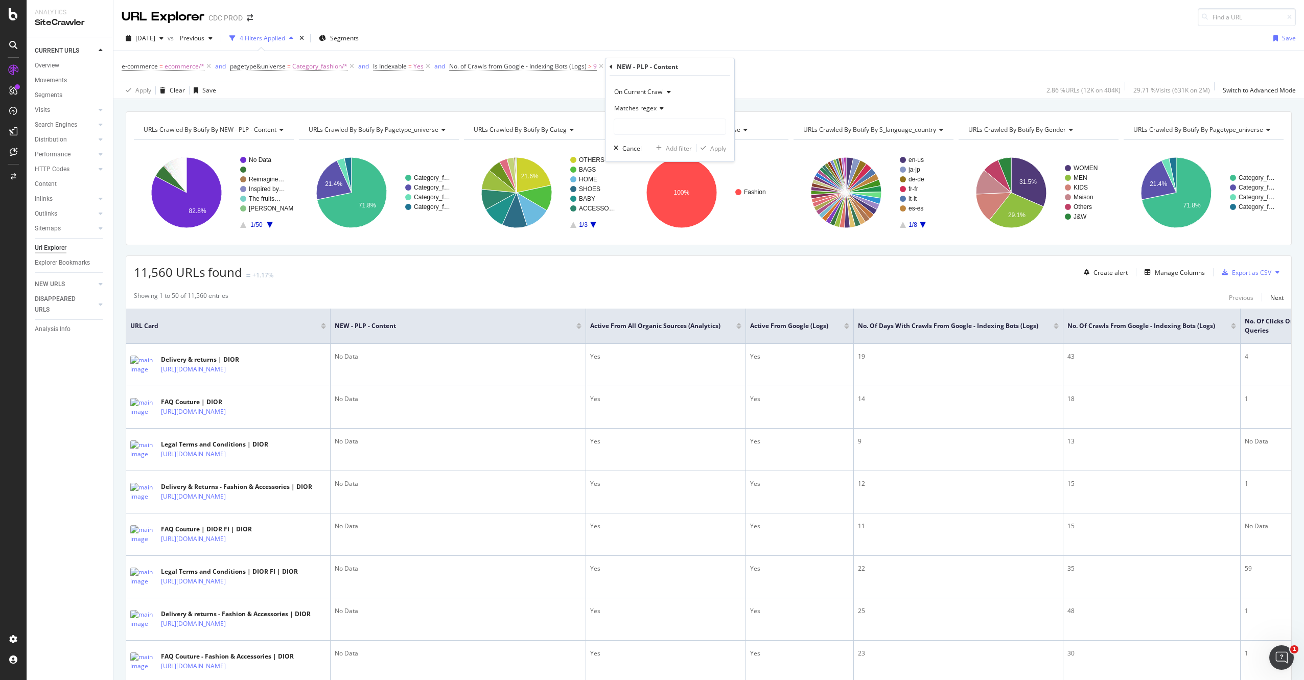
click at [644, 137] on div "On Current Crawl Matches regex Cancel Add filter Apply" at bounding box center [669, 119] width 129 height 86
click at [646, 131] on input "text" at bounding box center [669, 127] width 111 height 16
type input ".*"
click at [718, 147] on div "Apply" at bounding box center [718, 148] width 16 height 9
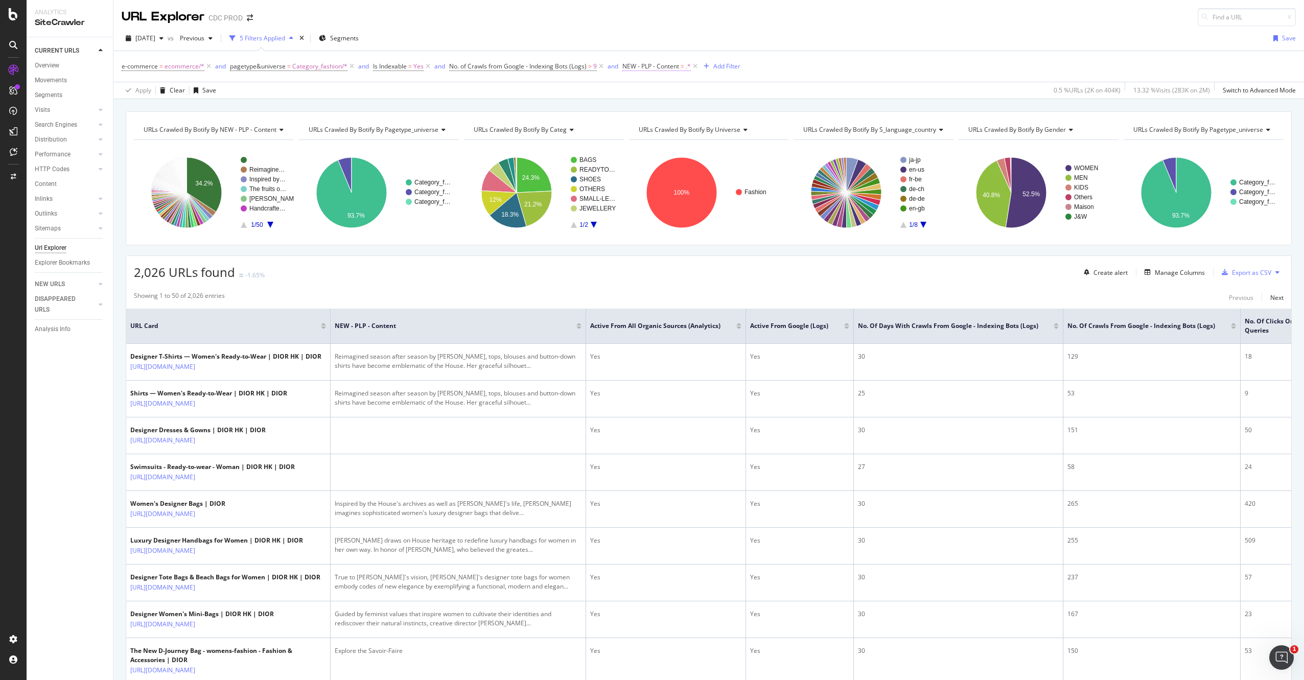
click at [665, 63] on span "NEW - PLP - Content" at bounding box center [650, 66] width 57 height 9
click at [644, 123] on input ".*" at bounding box center [679, 125] width 97 height 16
click at [676, 104] on icon at bounding box center [676, 107] width 7 height 6
click at [660, 213] on div "Contains" at bounding box center [687, 207] width 109 height 13
click at [657, 126] on input ".*" at bounding box center [679, 125] width 97 height 16
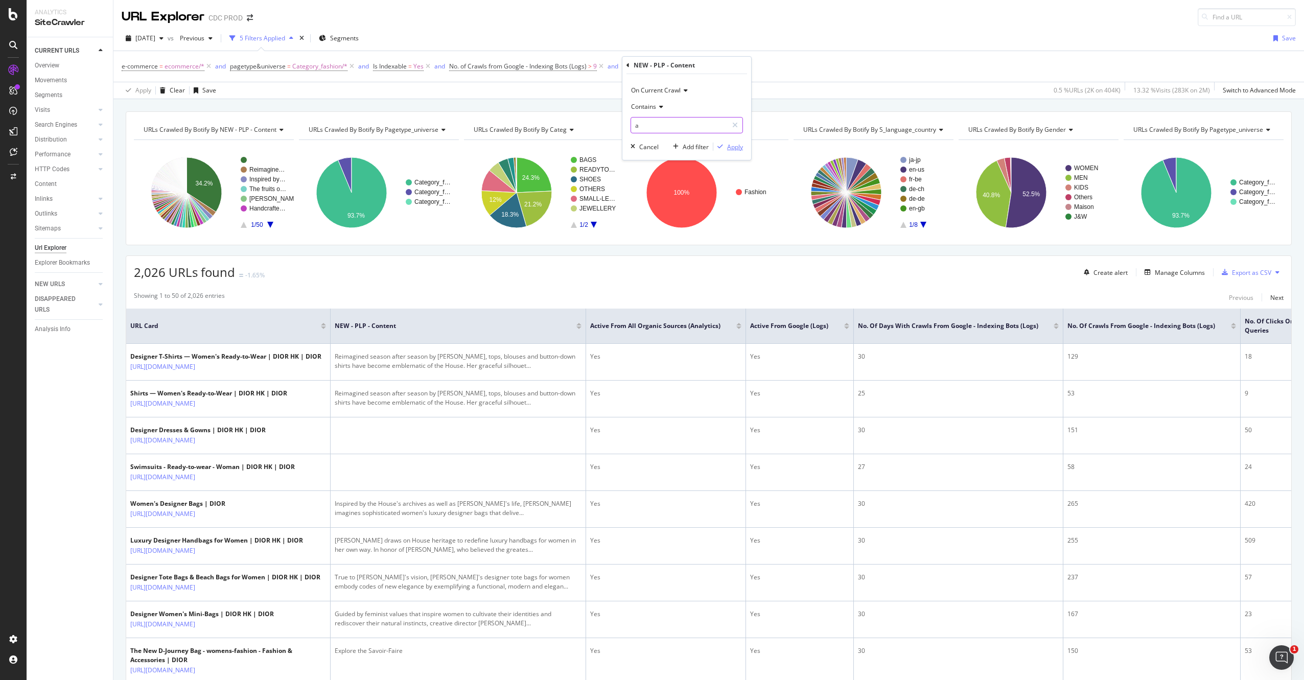
type input "a"
click at [733, 146] on div "Apply" at bounding box center [735, 147] width 16 height 9
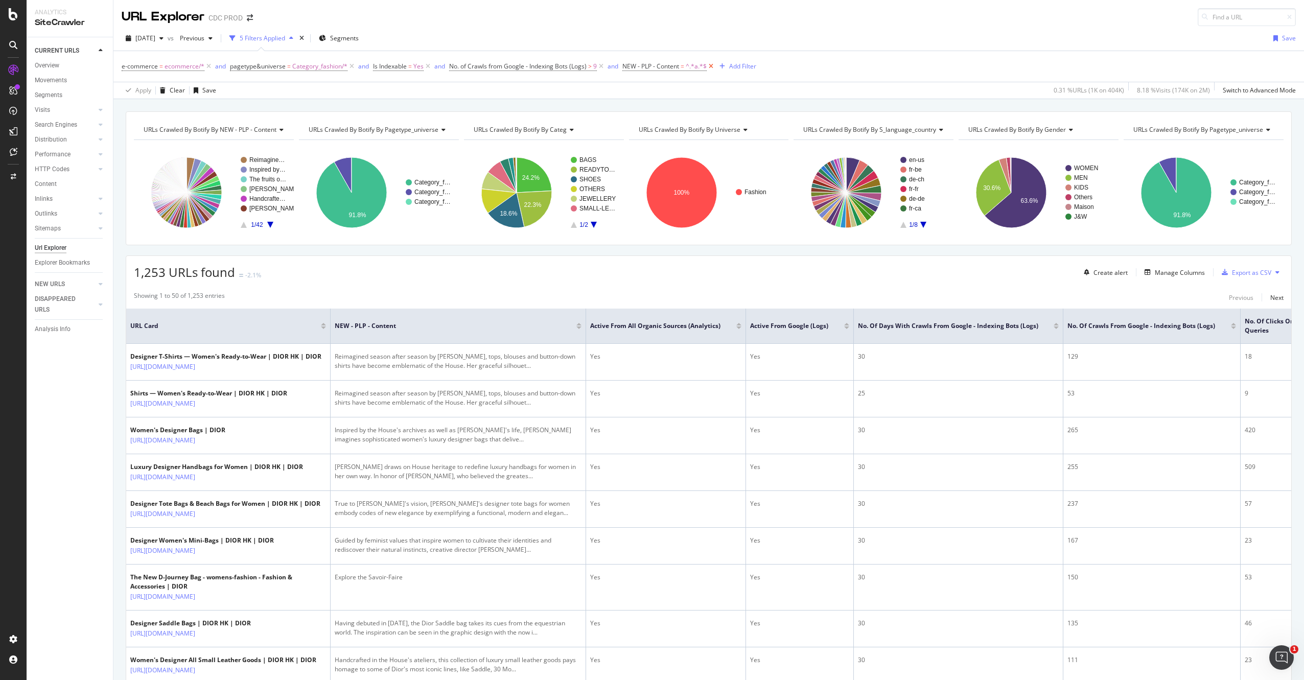
click at [711, 65] on icon at bounding box center [711, 66] width 9 height 10
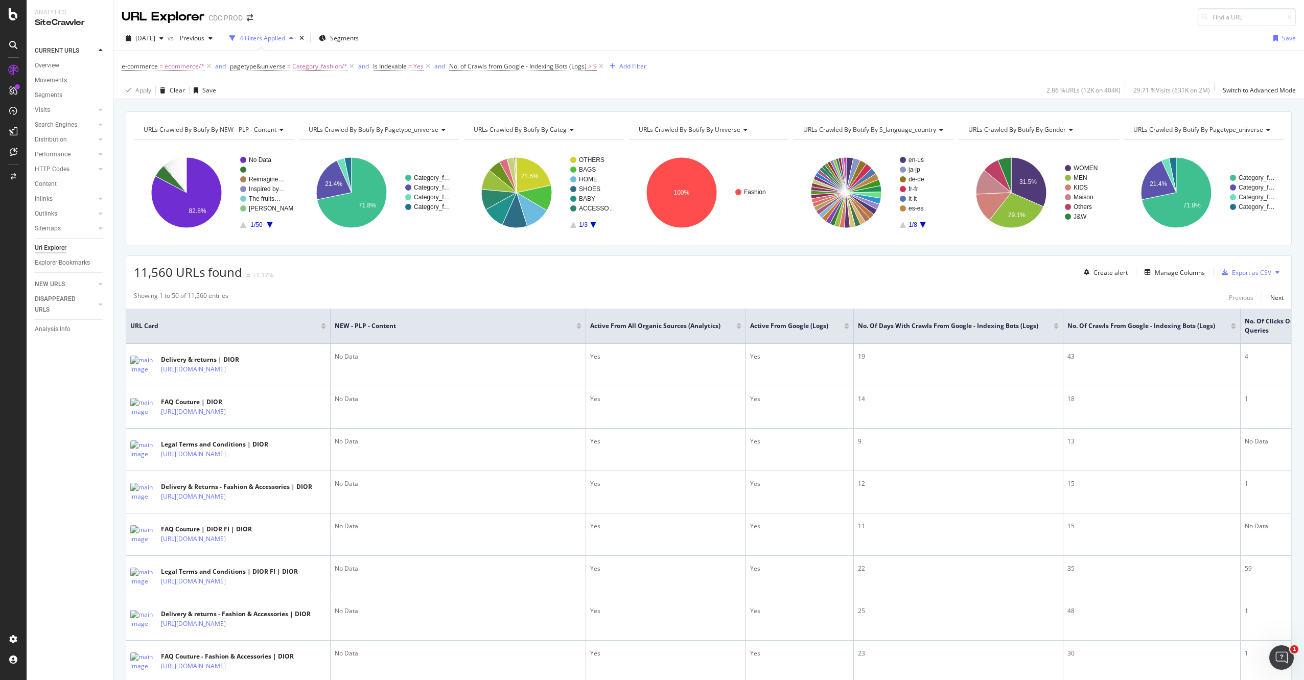
drag, startPoint x: 975, startPoint y: 283, endPoint x: 981, endPoint y: 284, distance: 6.2
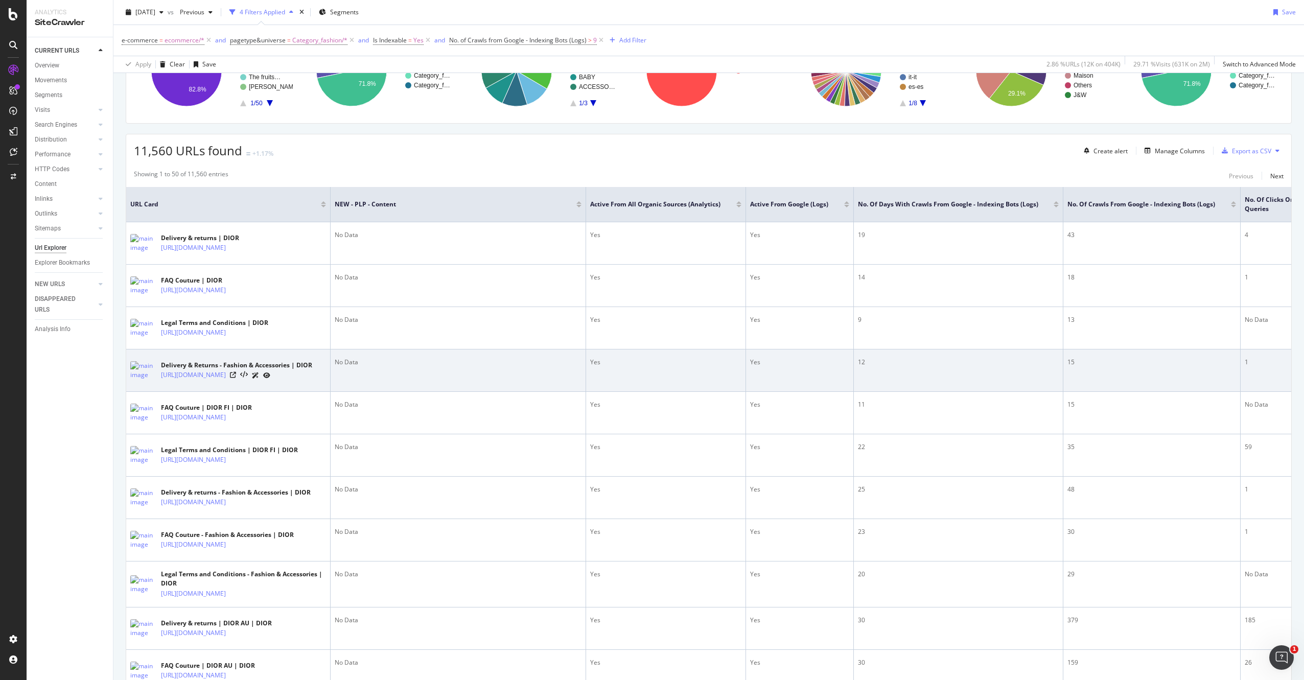
scroll to position [156, 0]
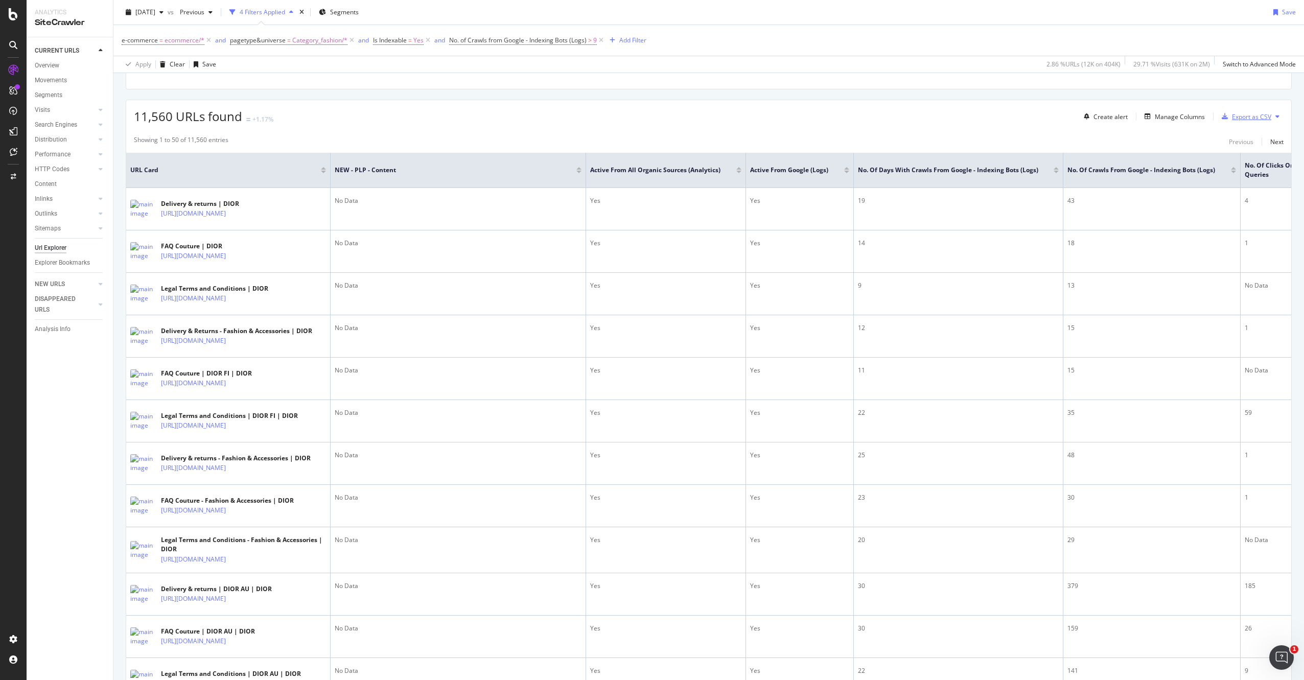
click at [1253, 117] on div "Export as CSV" at bounding box center [1251, 116] width 39 height 9
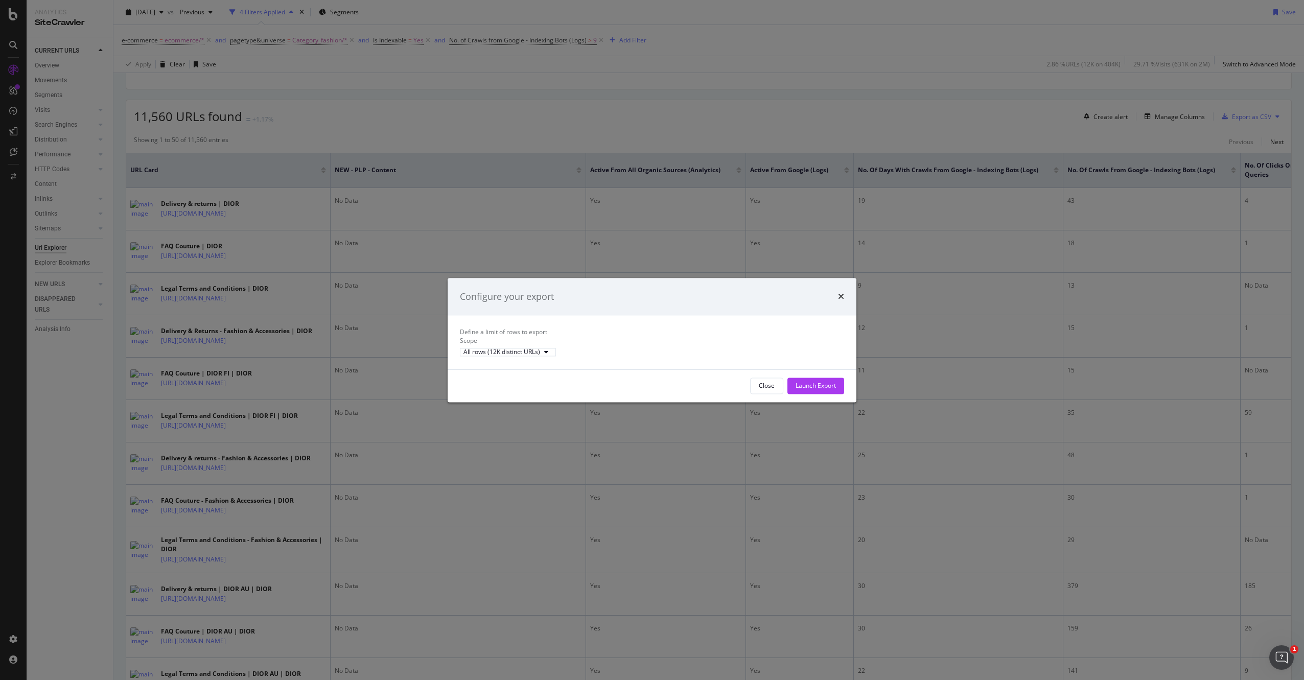
click at [816, 402] on div "Close Launch Export" at bounding box center [652, 385] width 409 height 33
click at [820, 390] on div "Launch Export" at bounding box center [815, 385] width 40 height 9
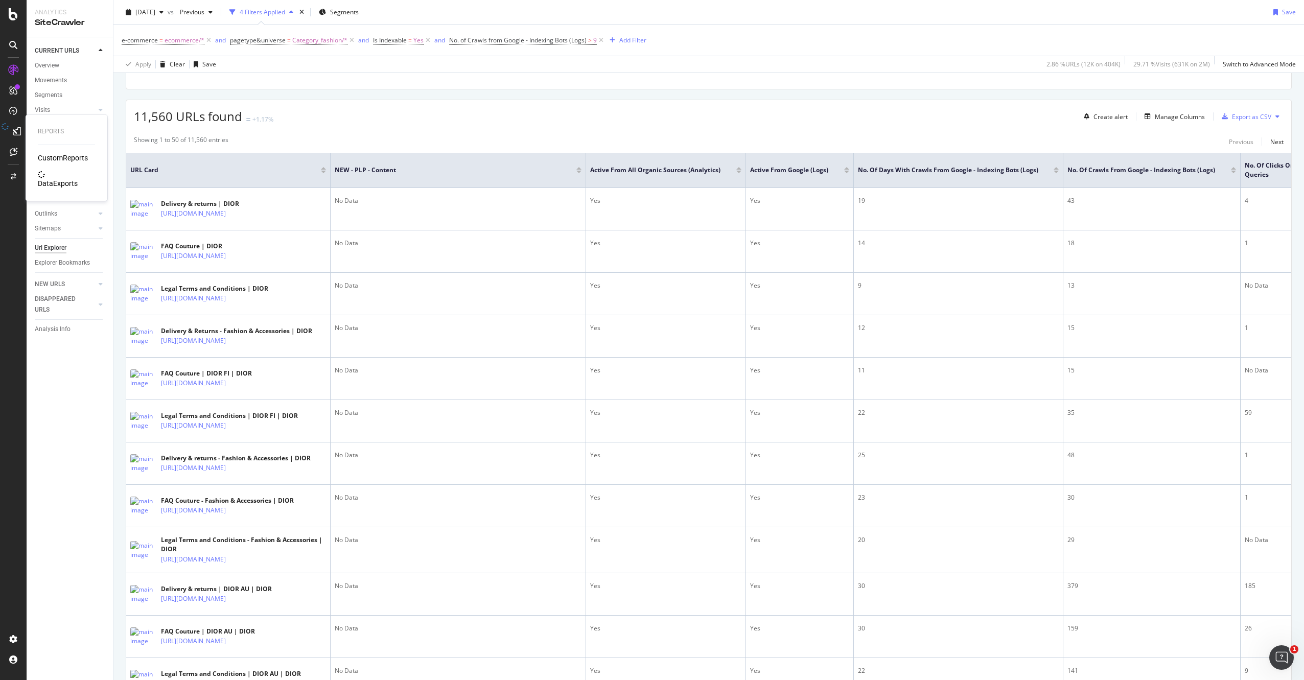
click at [44, 178] on div "DataExports" at bounding box center [58, 183] width 40 height 10
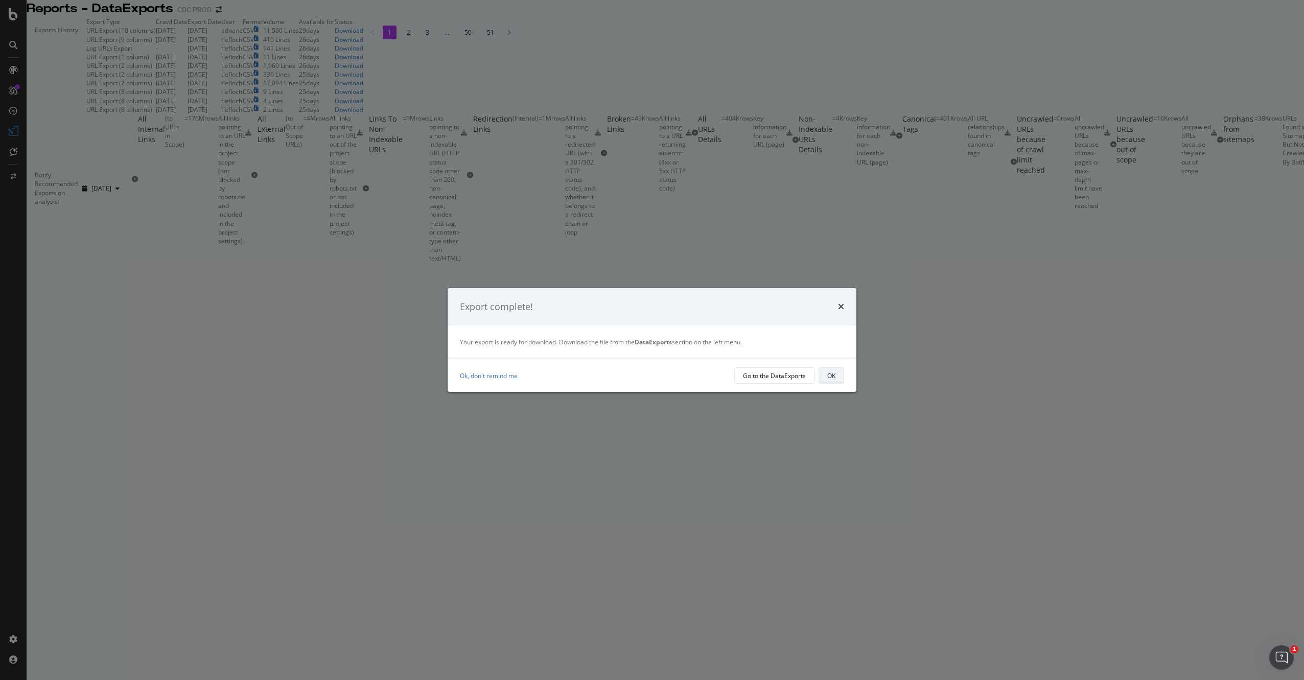
click at [839, 379] on button "OK" at bounding box center [831, 375] width 26 height 16
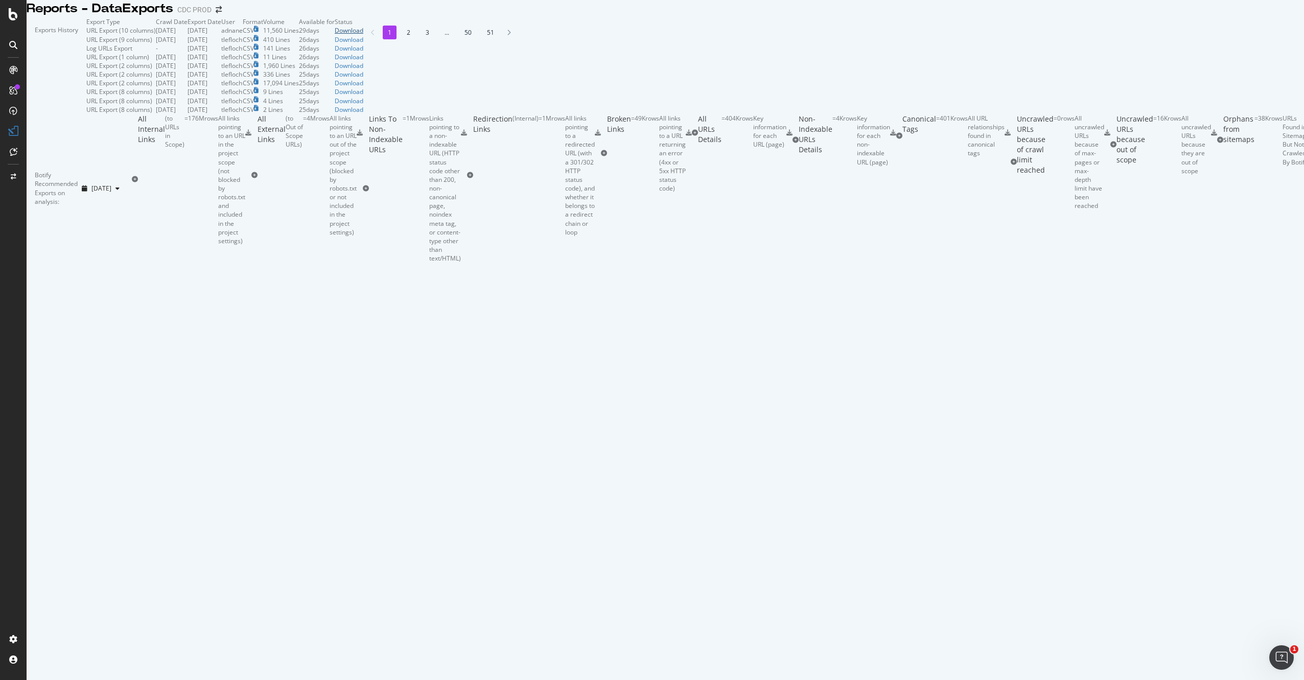
click at [363, 35] on div "Download" at bounding box center [349, 30] width 29 height 9
click at [1002, 2] on div "Reports - DataExports CDC PROD" at bounding box center [665, 8] width 1277 height 17
